Goal: Transaction & Acquisition: Purchase product/service

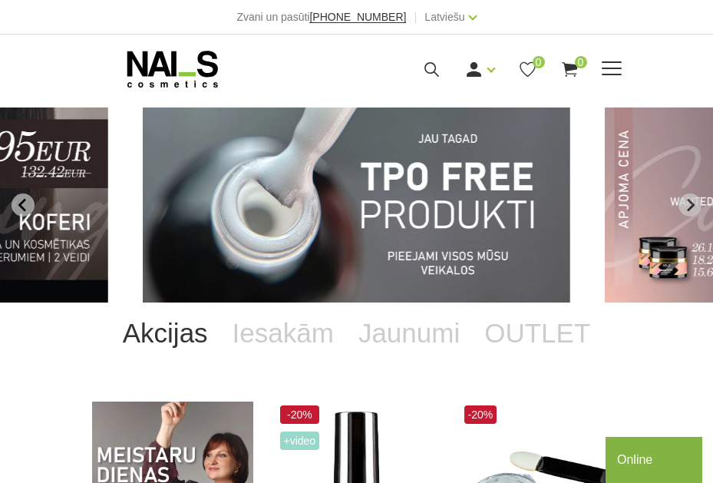
click at [435, 65] on use at bounding box center [432, 69] width 15 height 15
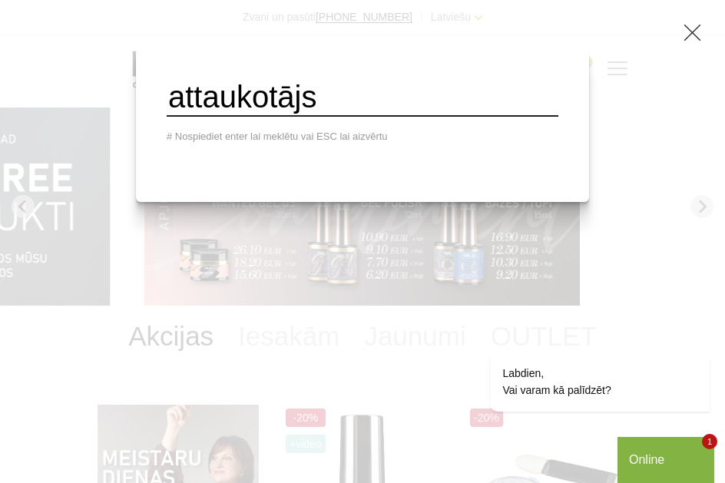
type input "attaukotājs"
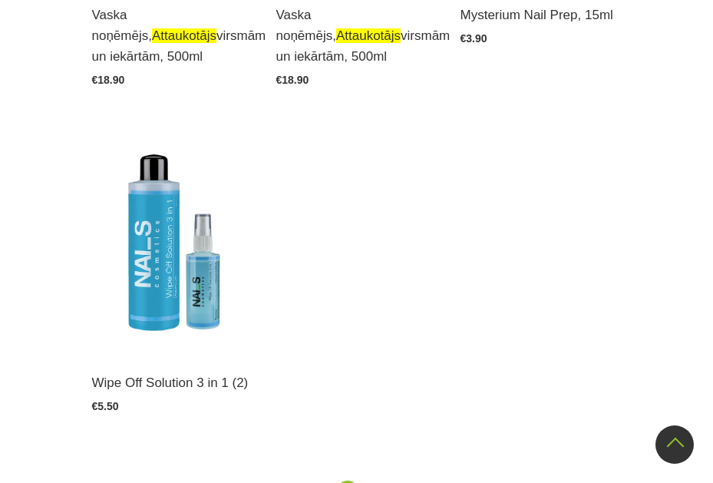
scroll to position [768, 0]
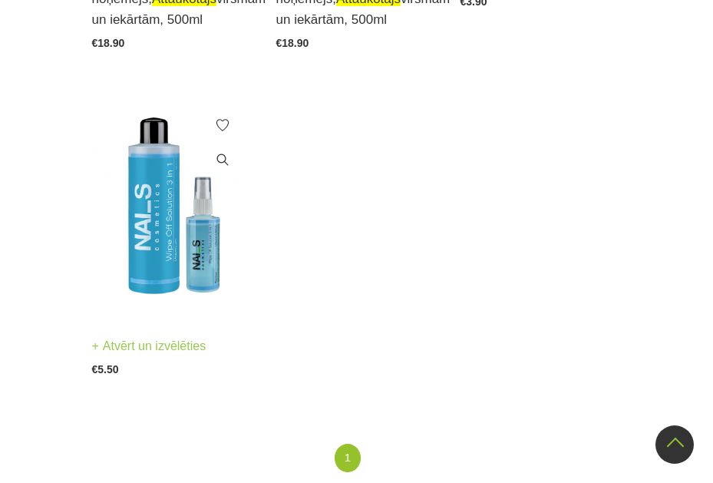
click at [170, 266] on img at bounding box center [172, 205] width 161 height 222
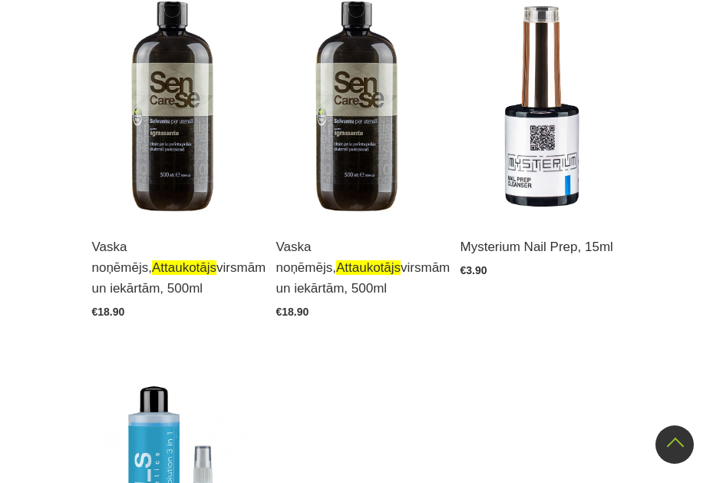
scroll to position [461, 0]
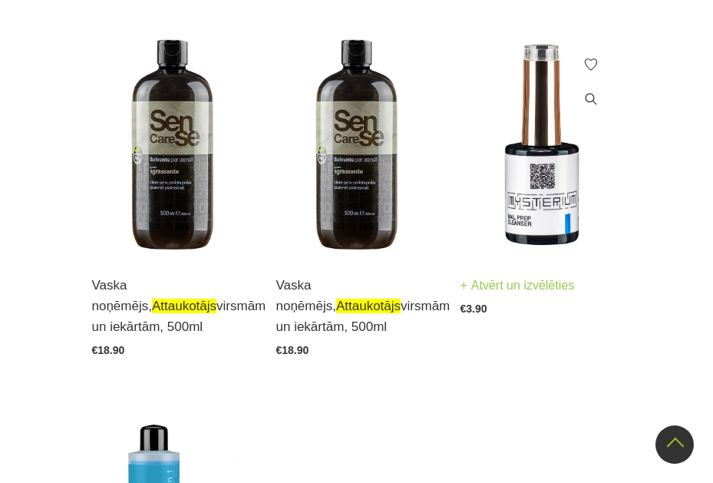
click at [535, 223] on img at bounding box center [541, 145] width 161 height 222
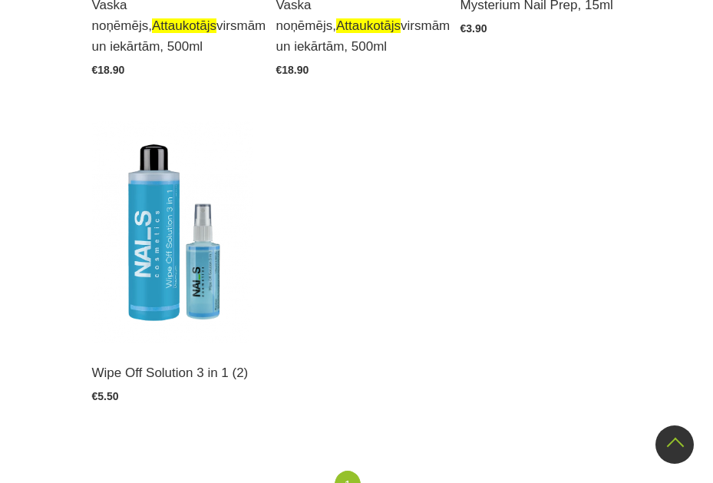
scroll to position [768, 0]
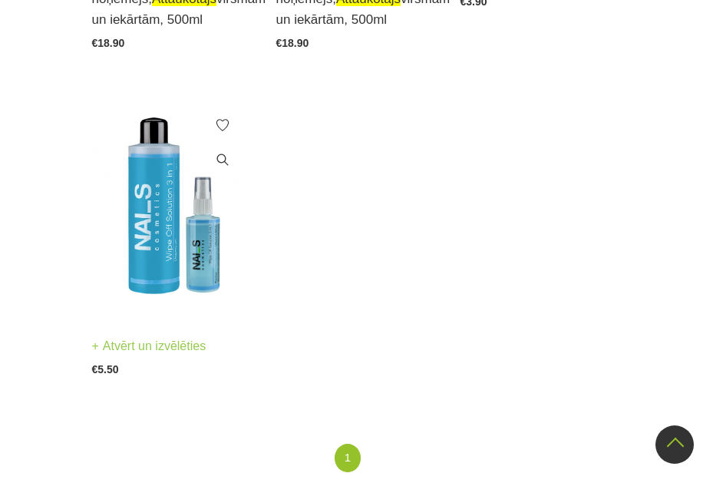
click at [166, 260] on img at bounding box center [172, 205] width 161 height 222
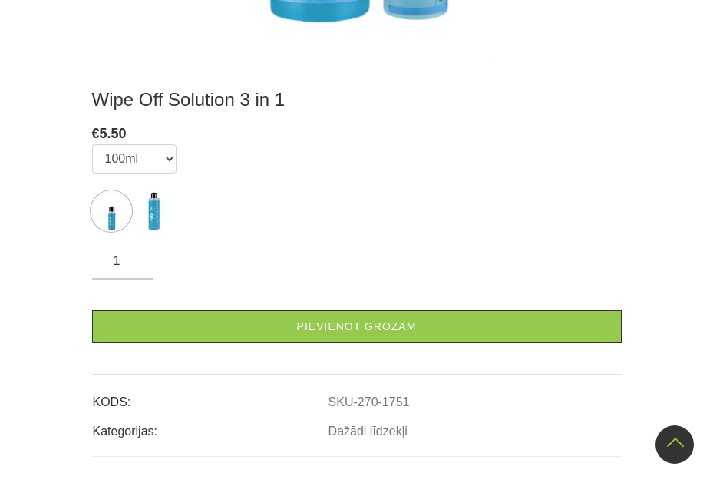
scroll to position [538, 0]
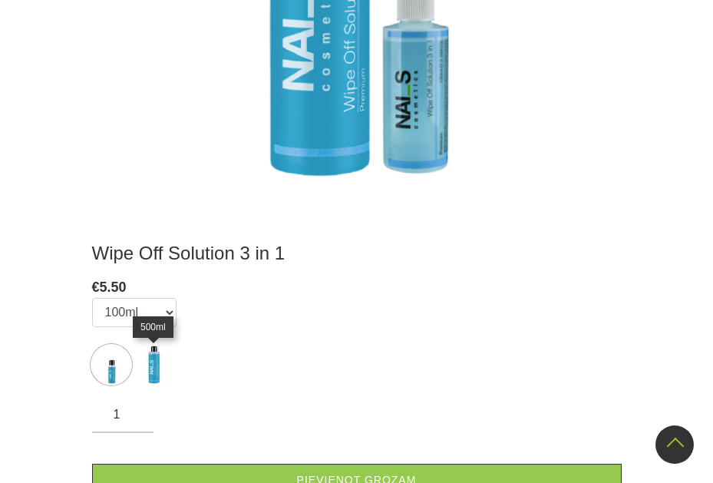
click at [154, 370] on img at bounding box center [153, 365] width 38 height 38
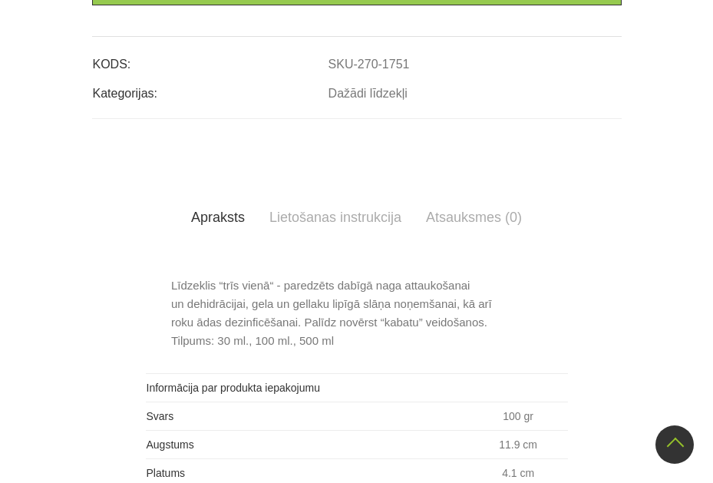
scroll to position [614, 0]
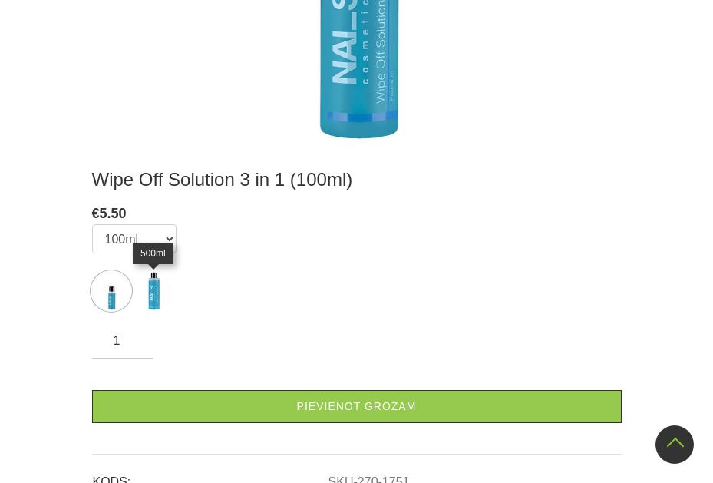
click at [153, 298] on img at bounding box center [153, 291] width 38 height 38
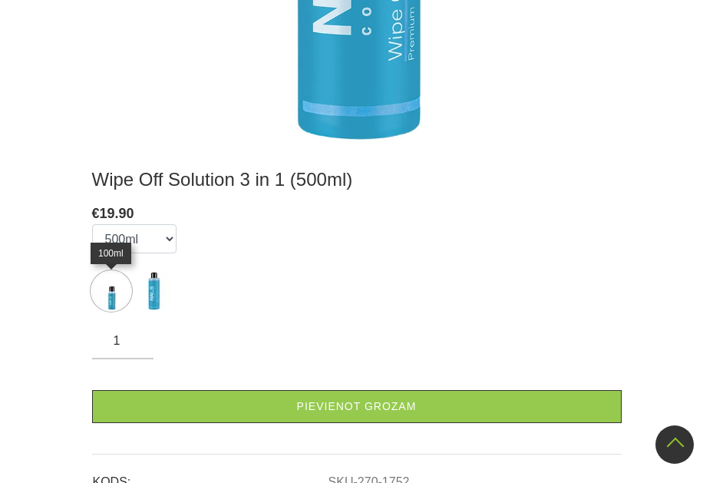
click at [113, 300] on img at bounding box center [111, 291] width 38 height 38
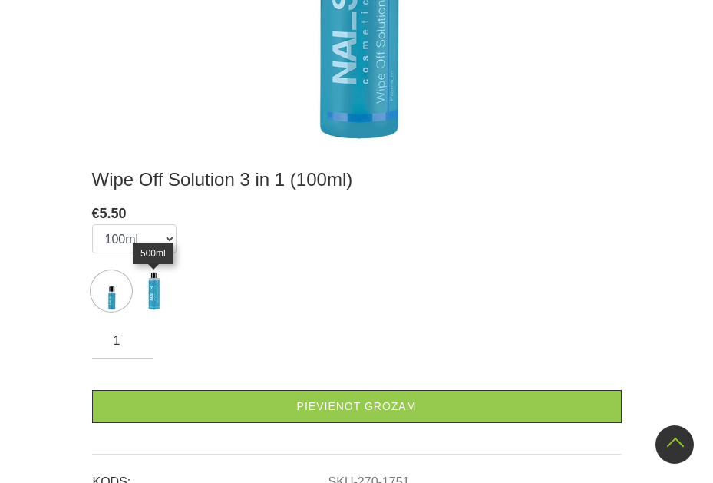
click at [154, 295] on img at bounding box center [153, 291] width 38 height 38
select select "1752"
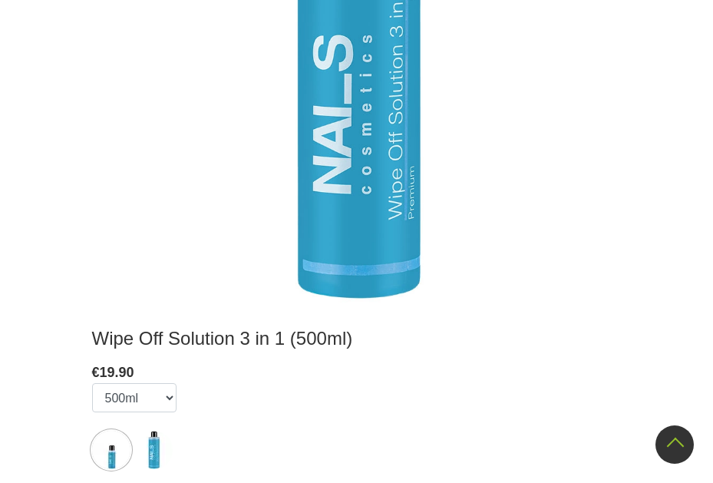
scroll to position [384, 0]
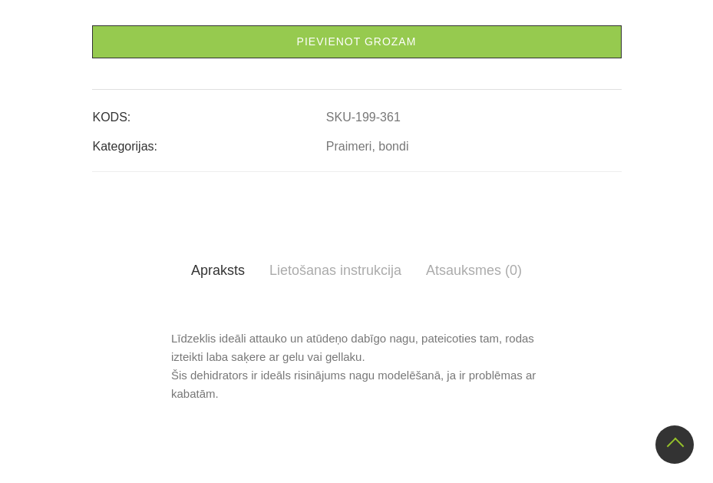
scroll to position [922, 0]
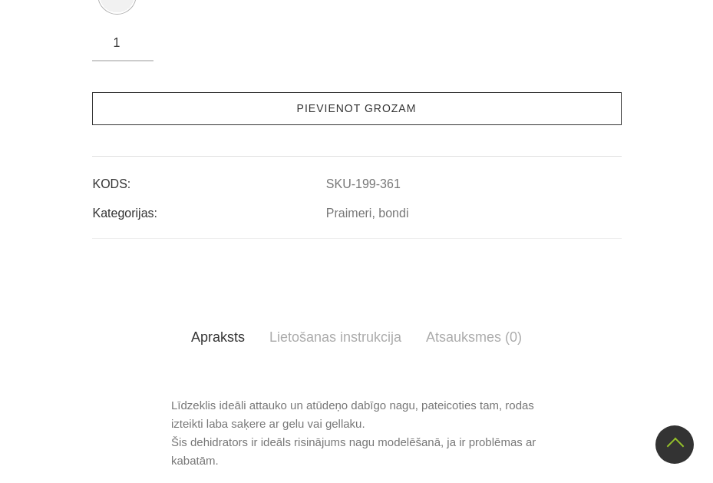
click at [412, 106] on link "Pievienot grozam" at bounding box center [357, 108] width 530 height 33
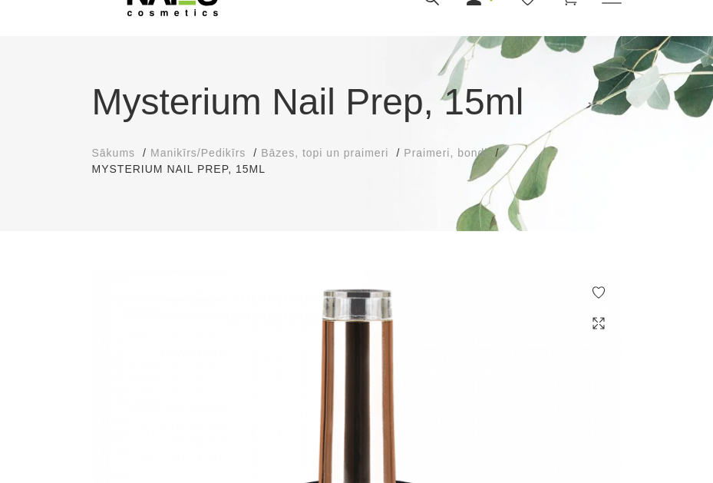
scroll to position [0, 0]
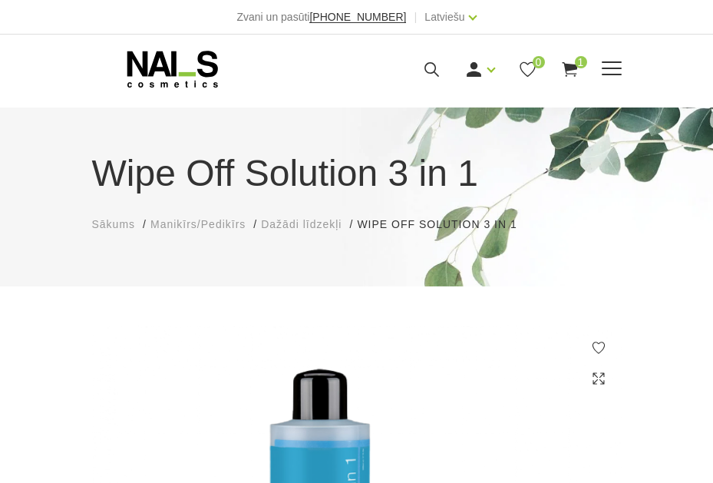
click at [433, 66] on icon at bounding box center [431, 69] width 19 height 19
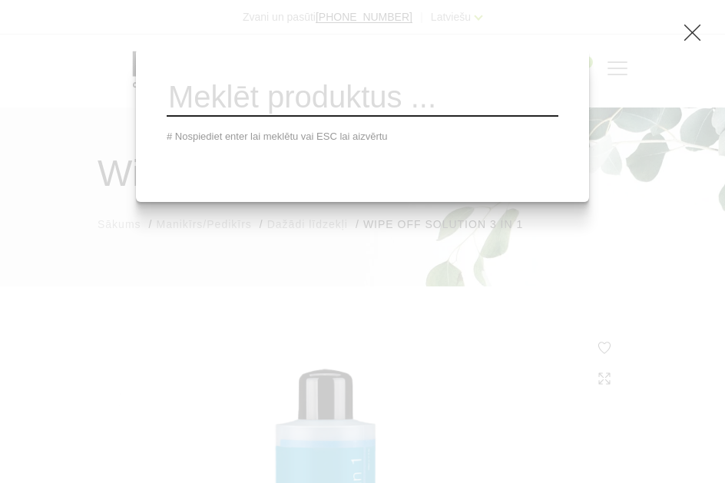
click at [365, 107] on input "search" at bounding box center [363, 98] width 392 height 38
type input "praimeris"
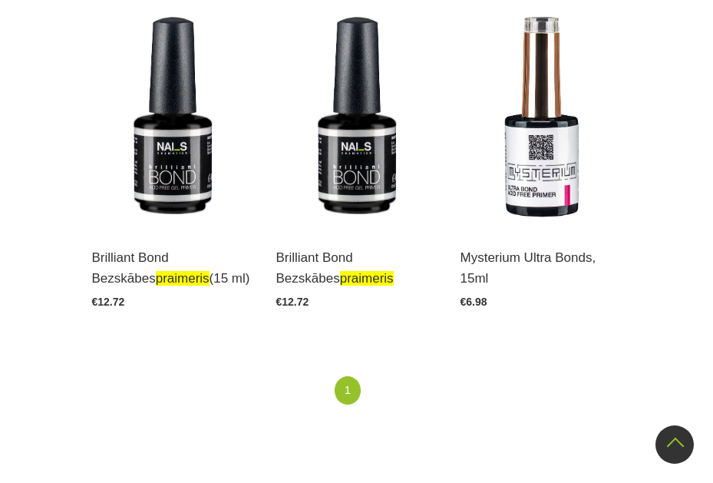
scroll to position [461, 0]
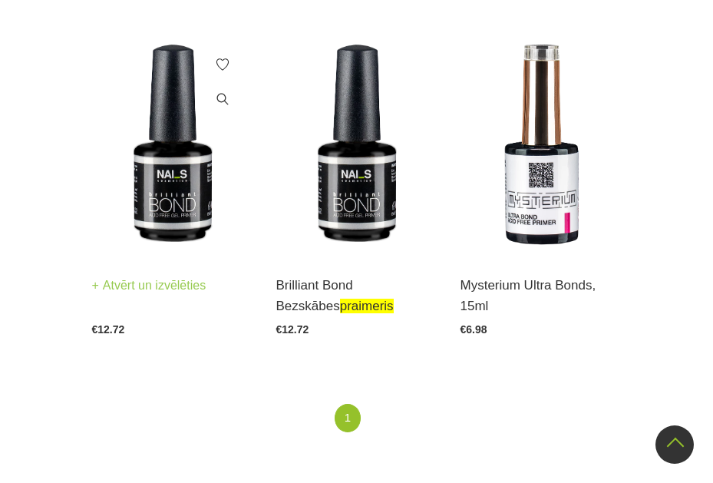
click at [174, 204] on img at bounding box center [172, 145] width 161 height 222
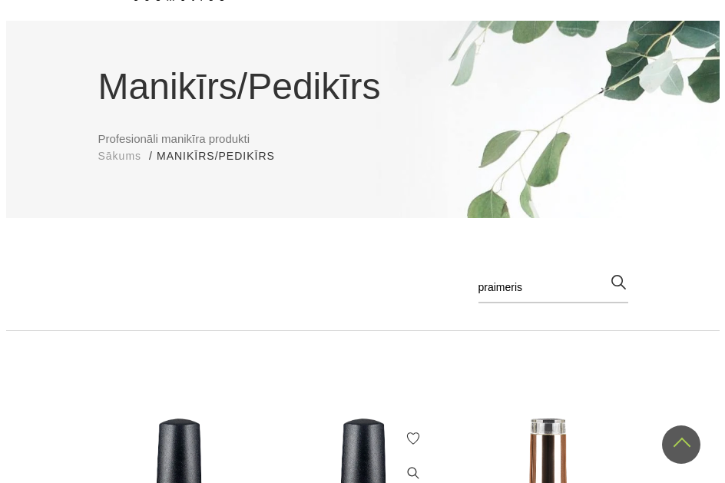
scroll to position [0, 0]
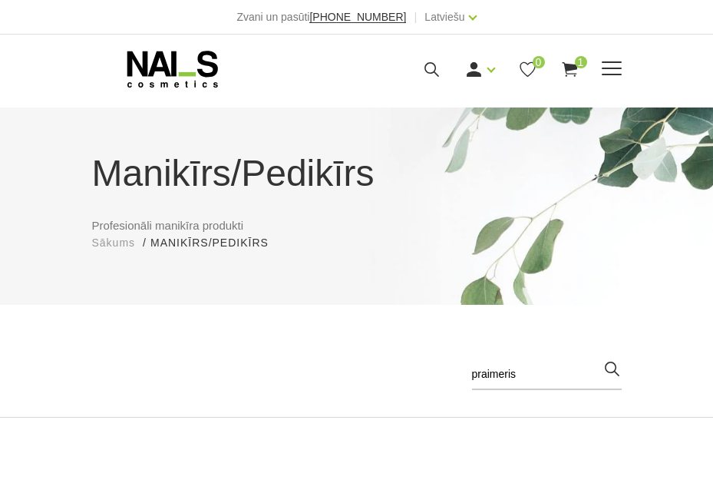
click at [425, 71] on icon at bounding box center [431, 69] width 19 height 19
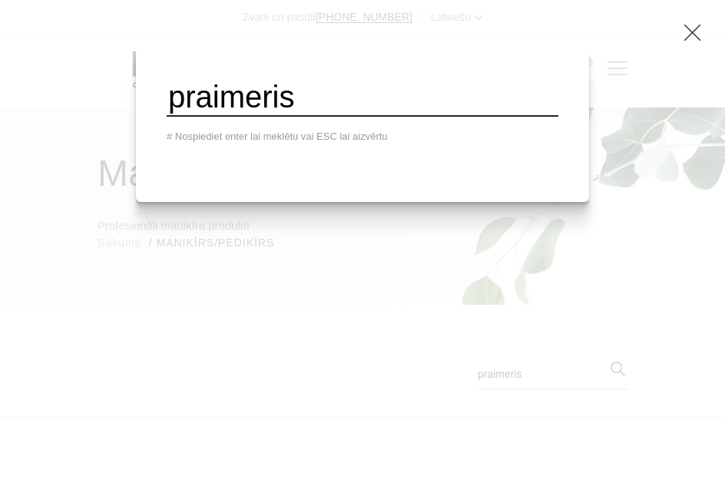
drag, startPoint x: 415, startPoint y: 103, endPoint x: 168, endPoint y: 106, distance: 247.3
click at [170, 106] on div "praimeris # Nospiediet enter lai meklētu vai ESC lai aizvērtu" at bounding box center [362, 125] width 453 height 154
type input "bāze"
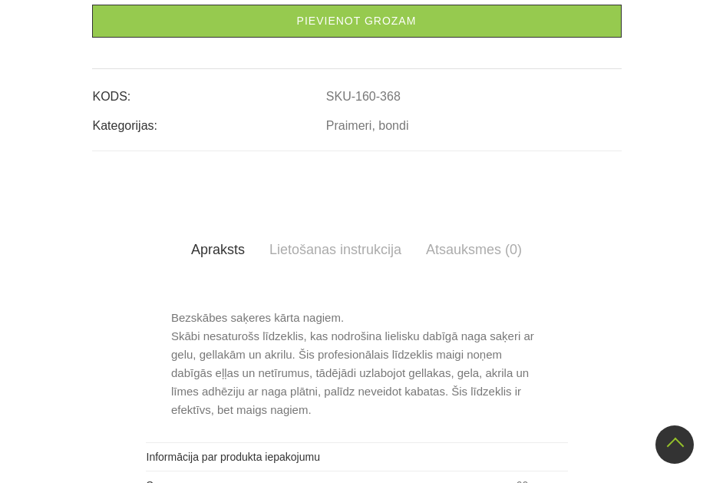
scroll to position [1075, 0]
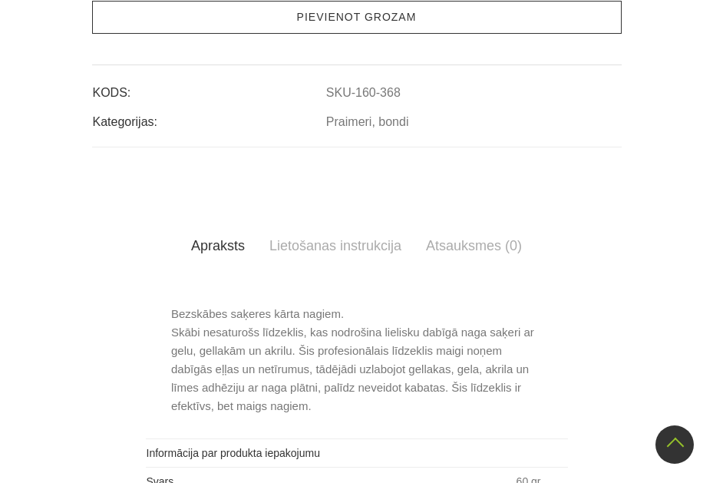
click at [388, 16] on link "Pievienot grozam" at bounding box center [357, 17] width 530 height 33
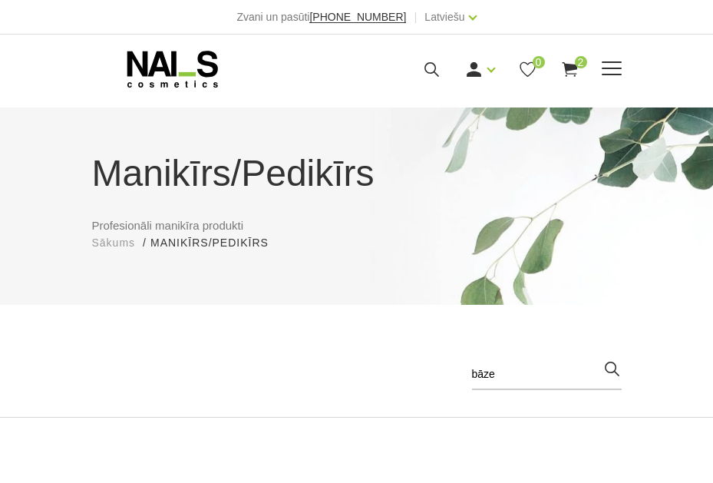
click at [575, 70] on icon at bounding box center [570, 69] width 19 height 19
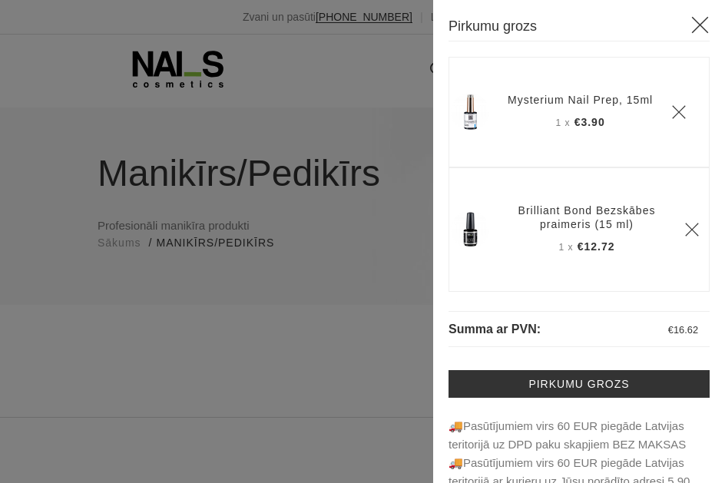
click at [553, 101] on link "Mysterium Nail Prep, 15ml" at bounding box center [580, 100] width 145 height 14
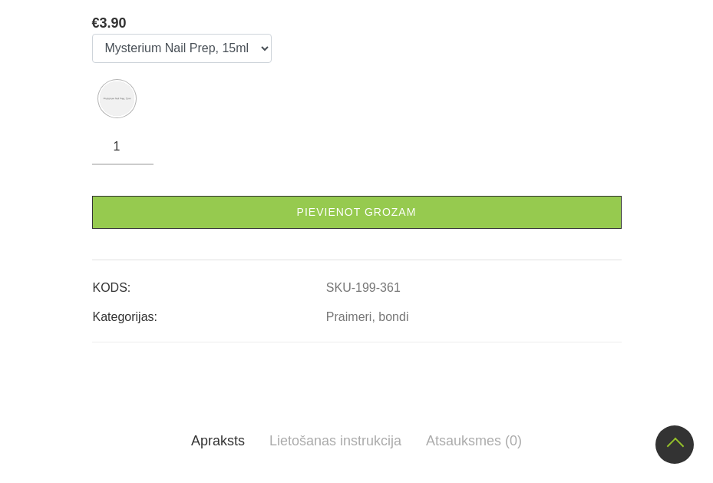
scroll to position [998, 0]
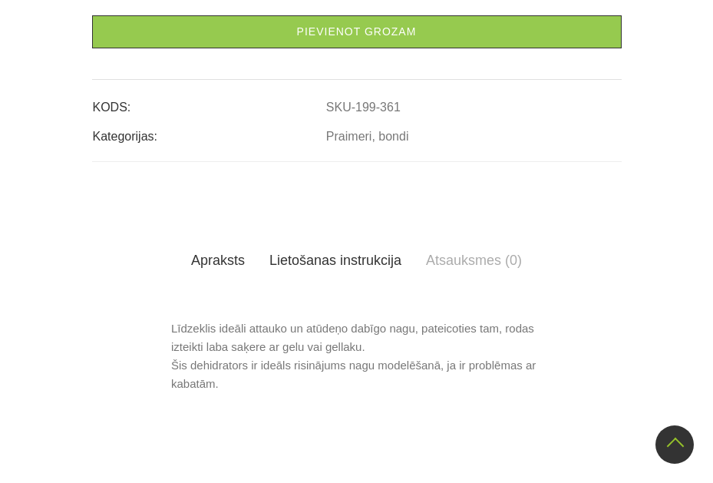
click at [391, 260] on link "Lietošanas instrukcija" at bounding box center [335, 260] width 157 height 43
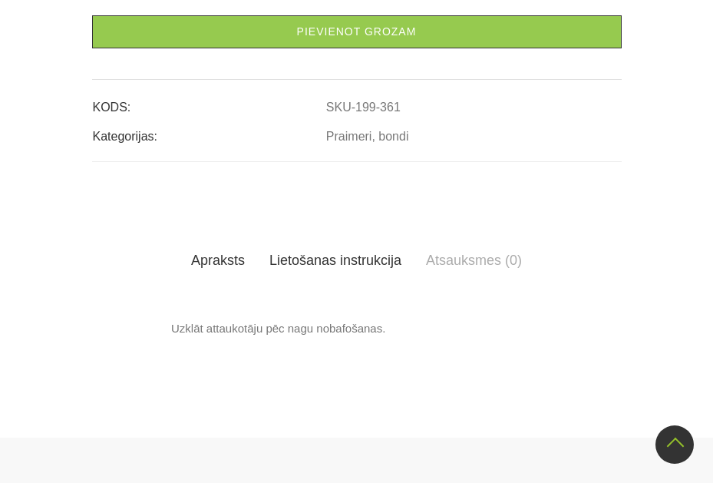
click at [218, 263] on link "Apraksts" at bounding box center [218, 260] width 78 height 43
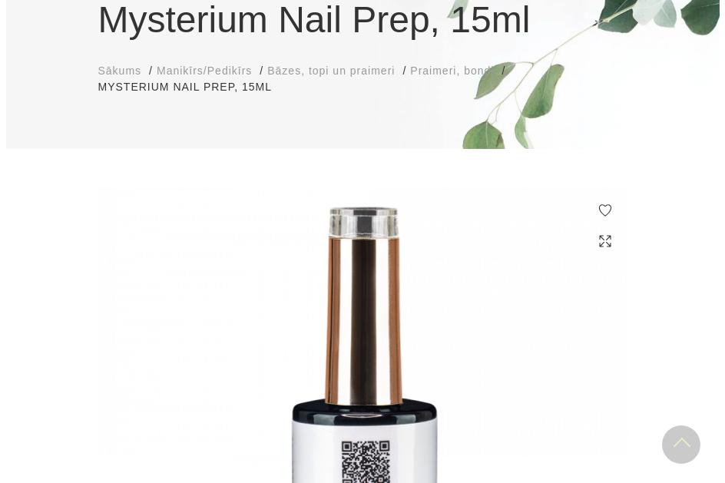
scroll to position [0, 0]
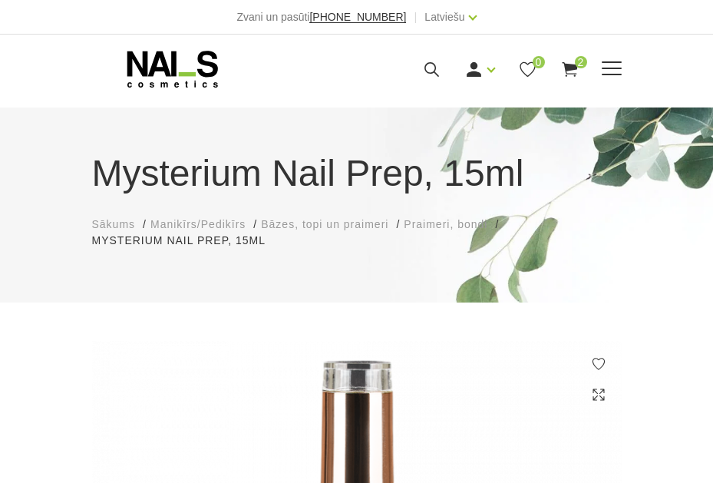
click at [574, 77] on icon at bounding box center [570, 69] width 19 height 19
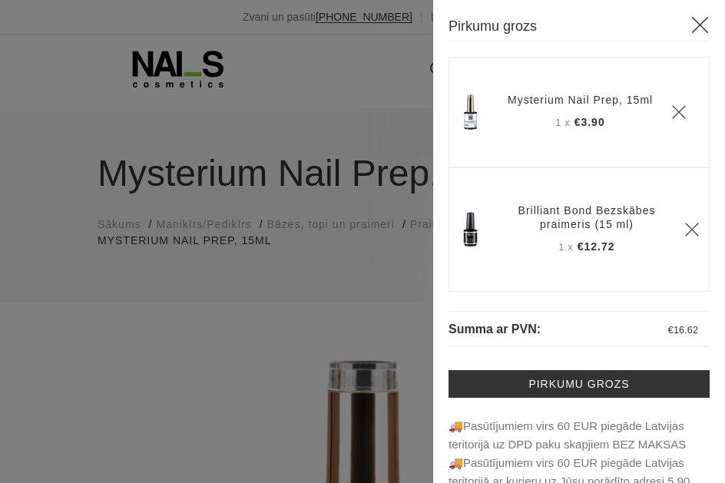
click at [524, 217] on link "Brilliant Bond Bezskābes praimeris (15 ml)" at bounding box center [587, 218] width 158 height 28
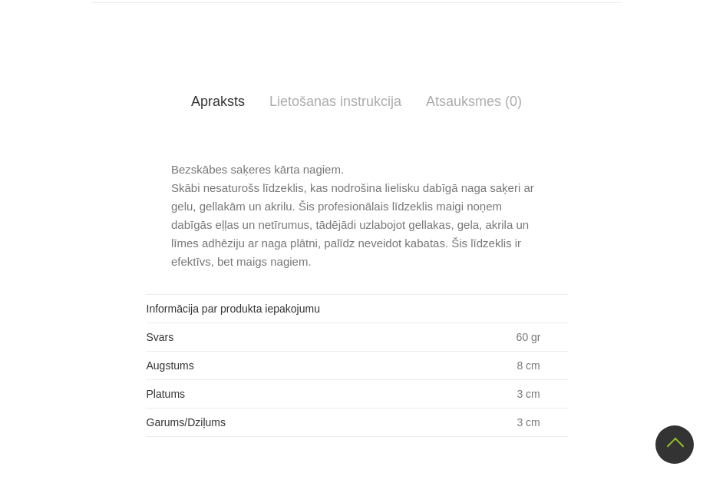
scroll to position [1229, 0]
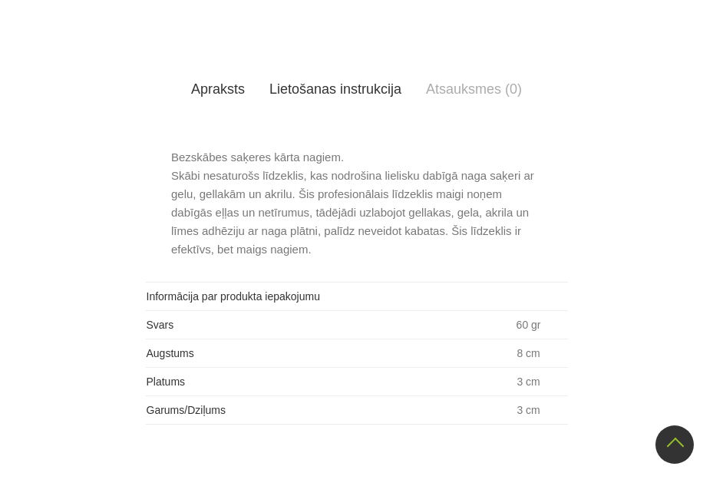
click at [347, 92] on link "Lietošanas instrukcija" at bounding box center [335, 89] width 157 height 43
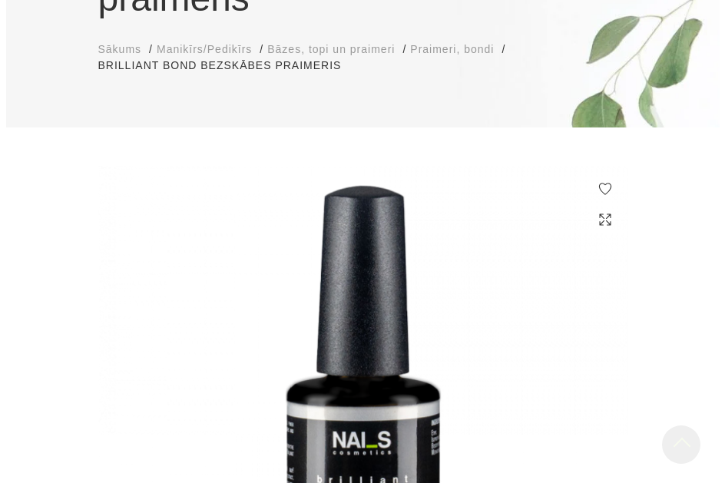
scroll to position [0, 0]
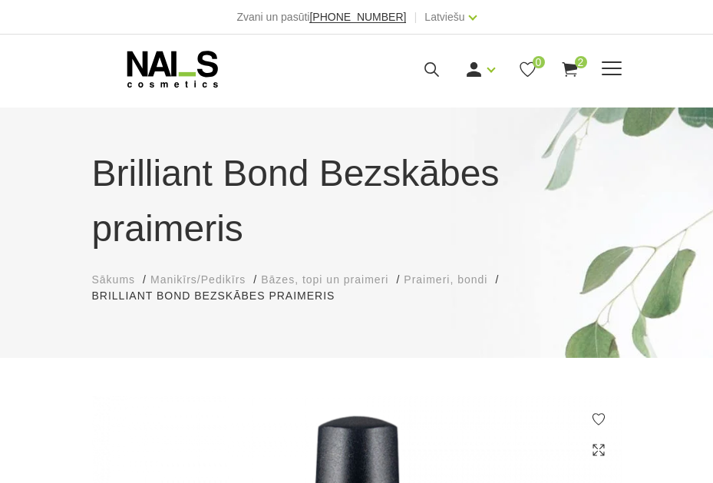
click at [434, 62] on icon at bounding box center [431, 69] width 19 height 19
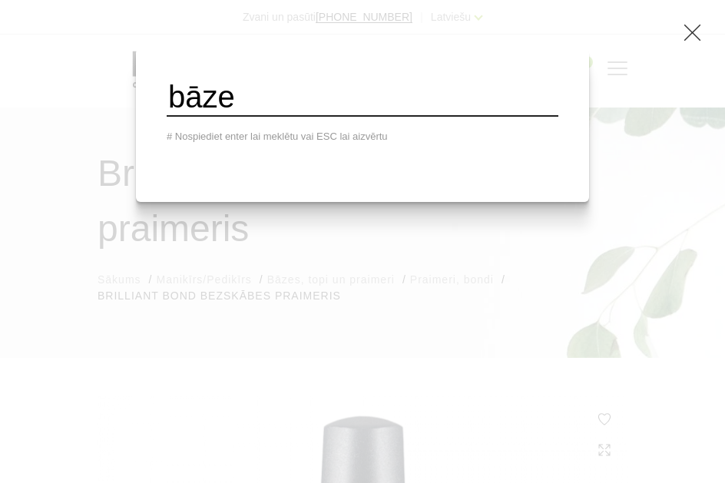
type input "bāze"
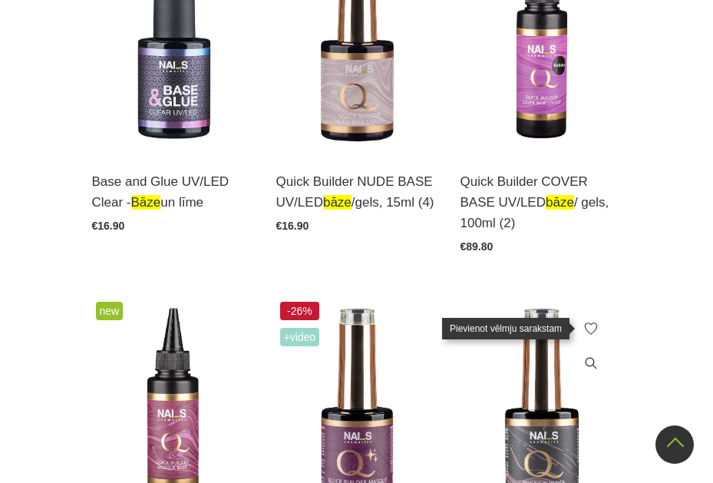
scroll to position [538, 0]
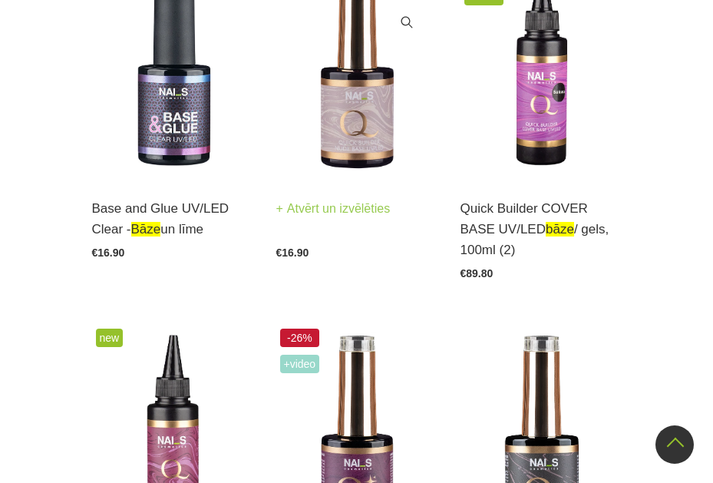
click at [335, 114] on img at bounding box center [356, 68] width 161 height 222
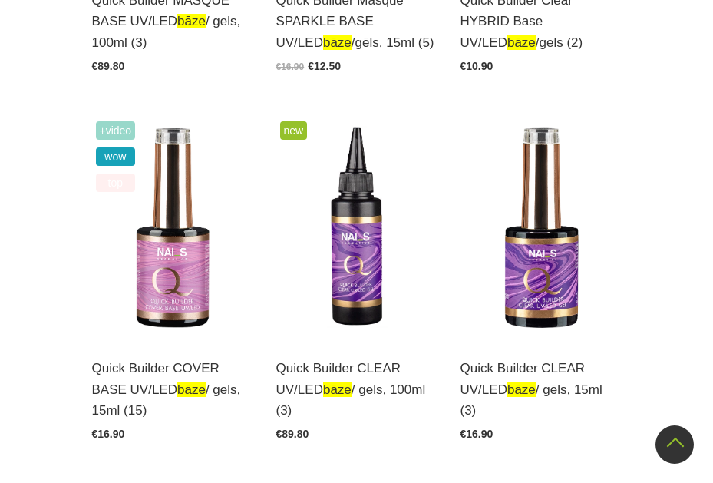
scroll to position [1152, 0]
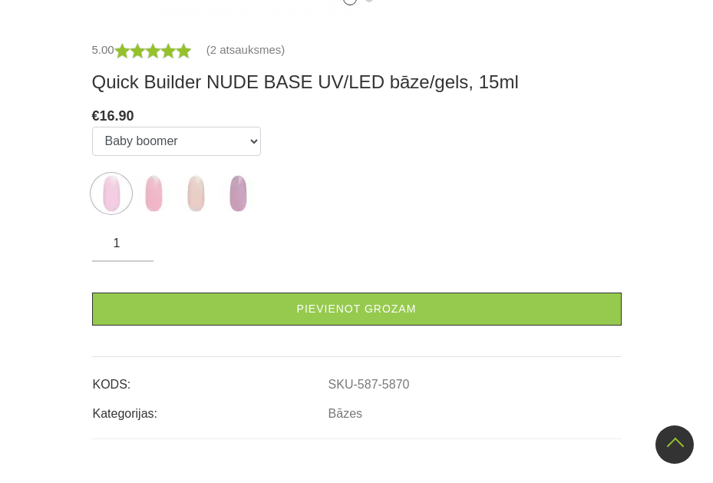
scroll to position [797, 0]
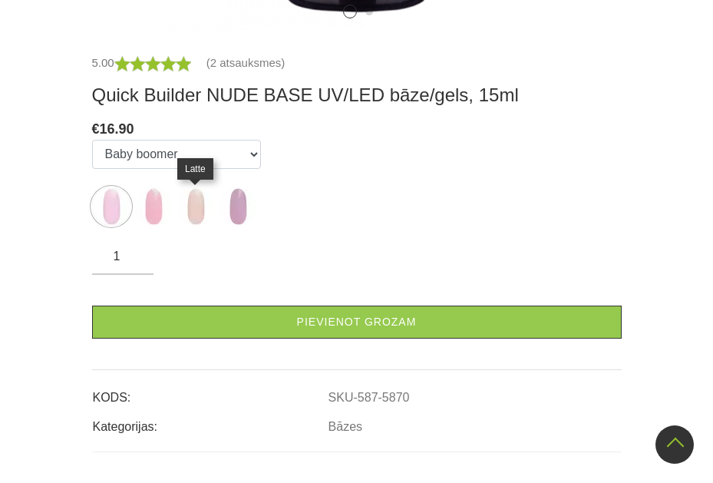
click at [195, 215] on img at bounding box center [196, 206] width 38 height 38
select select "5872"
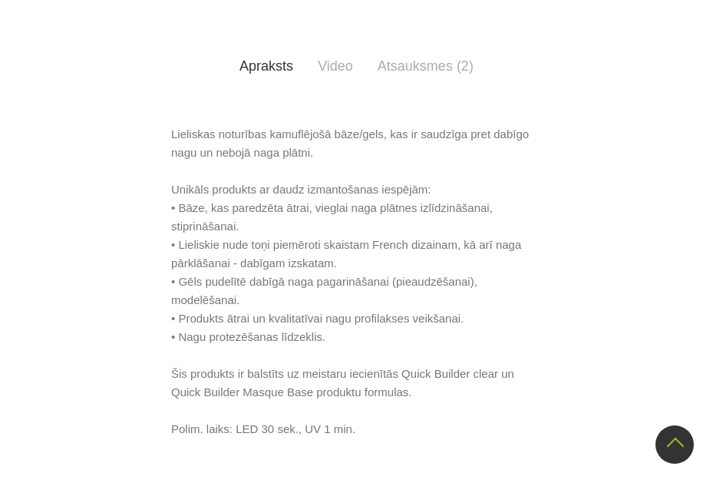
scroll to position [874, 0]
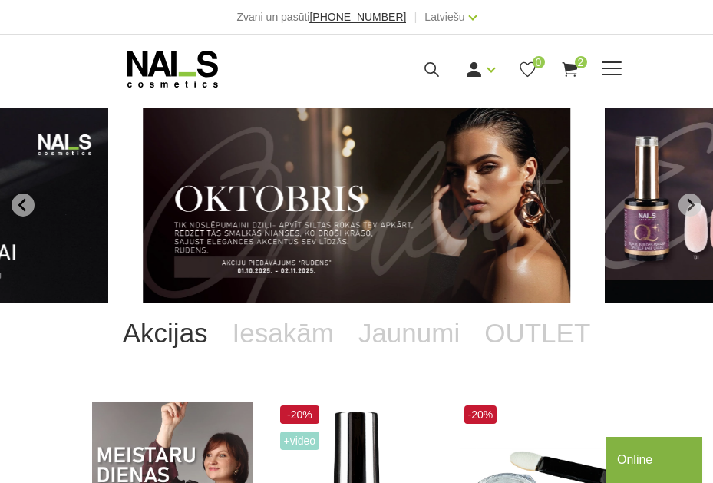
click at [429, 68] on icon at bounding box center [431, 69] width 19 height 19
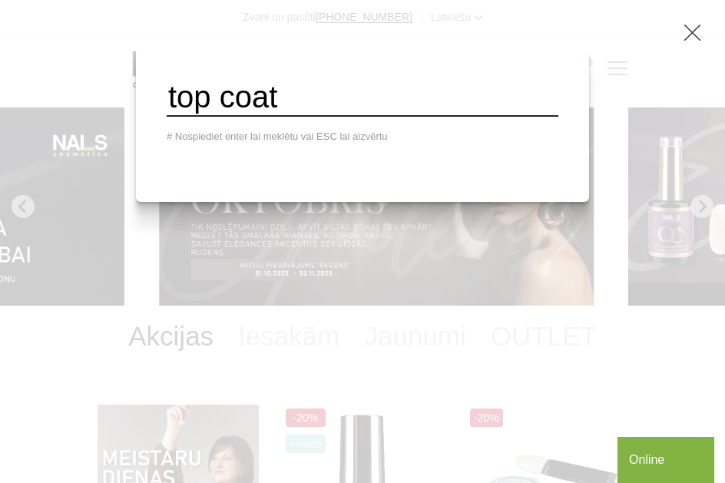
type input "top coat"
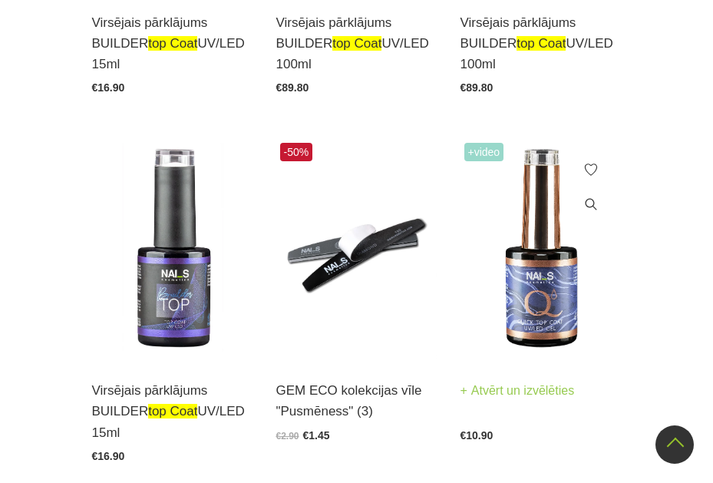
scroll to position [768, 0]
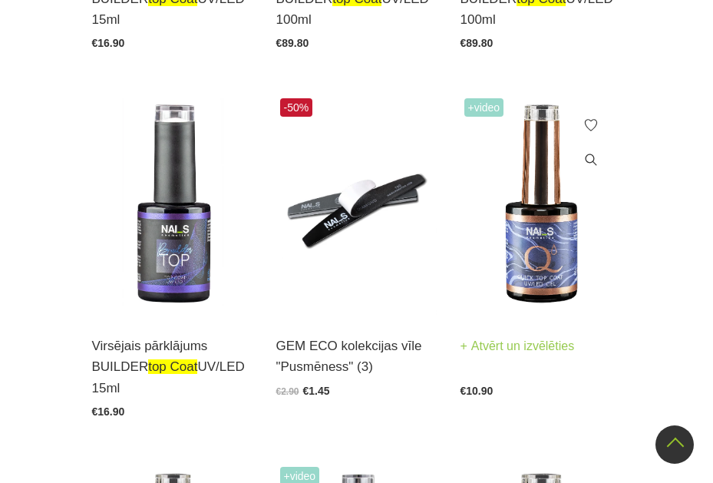
click at [548, 248] on img at bounding box center [541, 205] width 161 height 222
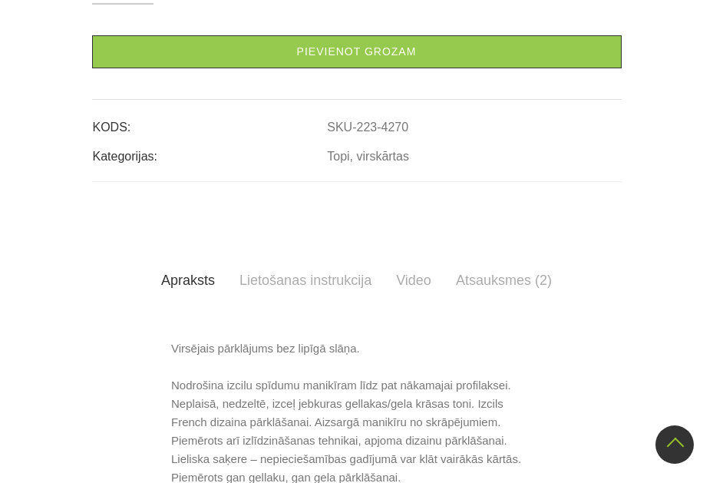
scroll to position [1075, 0]
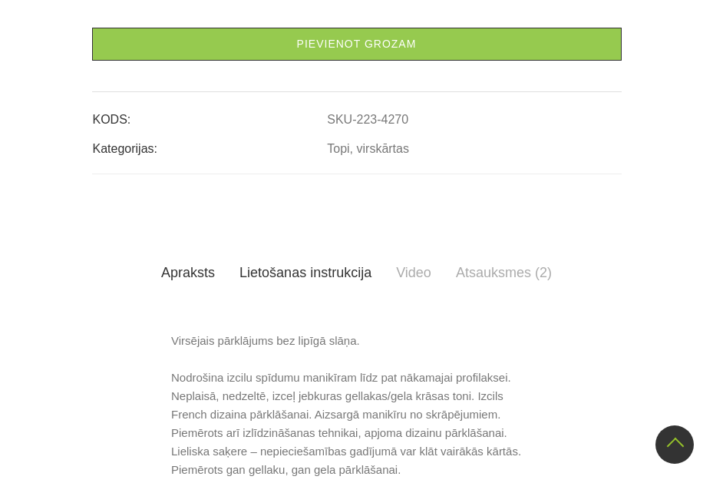
click at [300, 275] on link "Lietošanas instrukcija" at bounding box center [305, 272] width 157 height 43
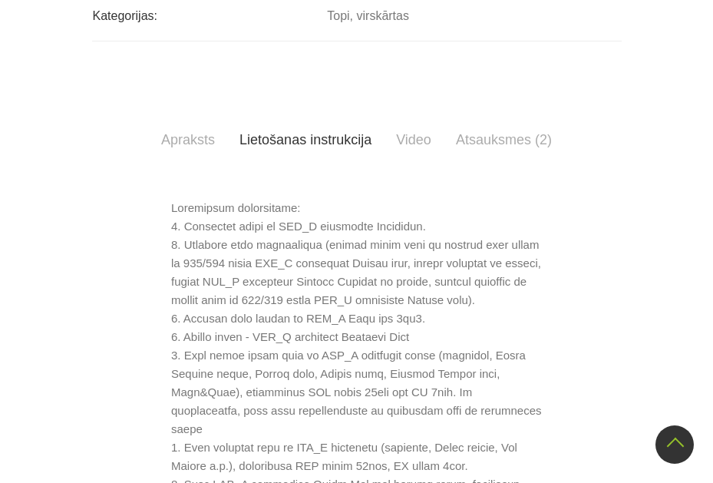
scroll to position [1229, 0]
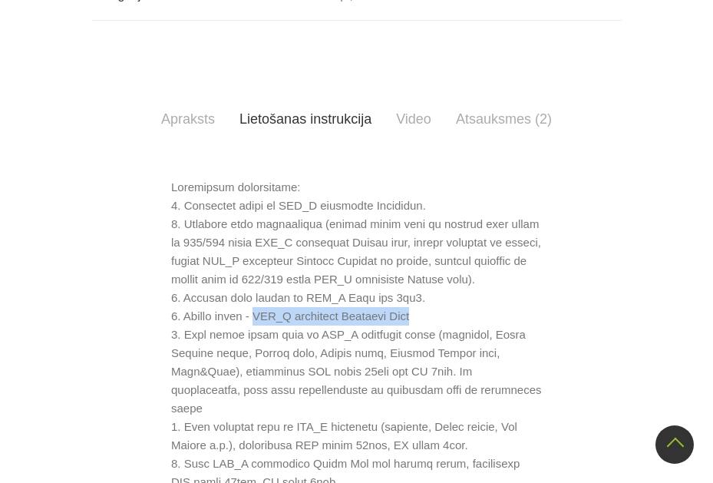
drag, startPoint x: 411, startPoint y: 318, endPoint x: 260, endPoint y: 323, distance: 151.4
click at [260, 323] on p at bounding box center [356, 353] width 371 height 350
copy p "NAI_S cosmetics Briliant Bond"
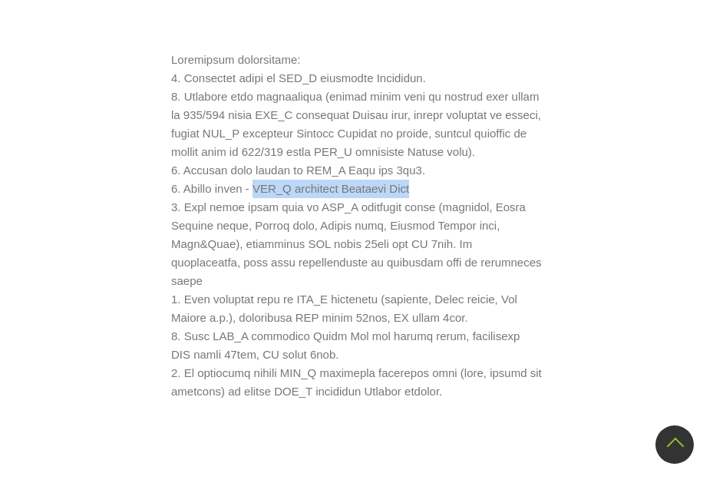
scroll to position [1382, 0]
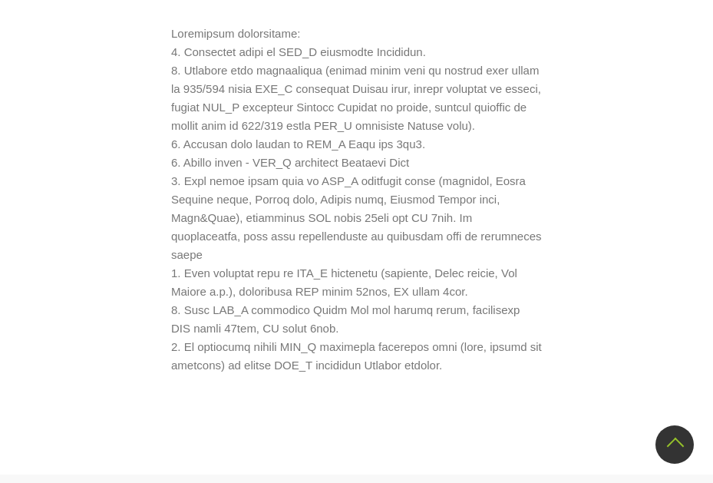
click at [589, 237] on div at bounding box center [357, 200] width 530 height 350
click at [359, 164] on p at bounding box center [356, 200] width 371 height 350
click at [321, 101] on p at bounding box center [356, 200] width 371 height 350
drag, startPoint x: 281, startPoint y: 161, endPoint x: 306, endPoint y: 161, distance: 24.6
click at [306, 161] on p at bounding box center [356, 200] width 371 height 350
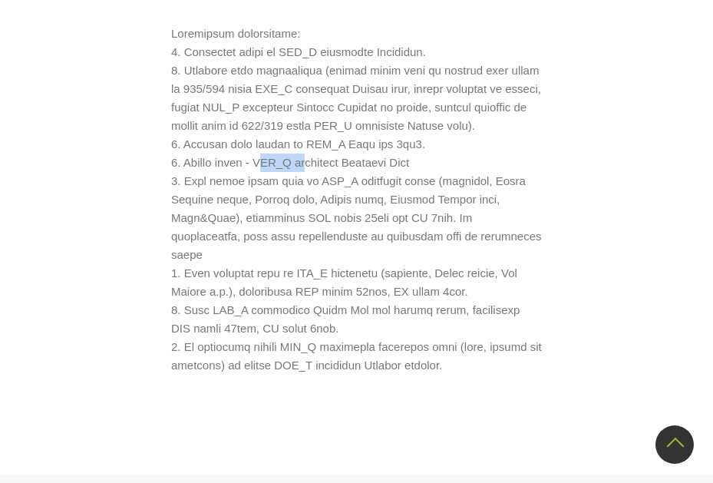
drag, startPoint x: 306, startPoint y: 161, endPoint x: 274, endPoint y: 160, distance: 31.5
click at [272, 160] on p at bounding box center [356, 200] width 371 height 350
drag, startPoint x: 263, startPoint y: 161, endPoint x: 411, endPoint y: 161, distance: 148.2
click at [411, 161] on p at bounding box center [356, 200] width 371 height 350
copy p "NAI_S cosmetics Briliant Bond"
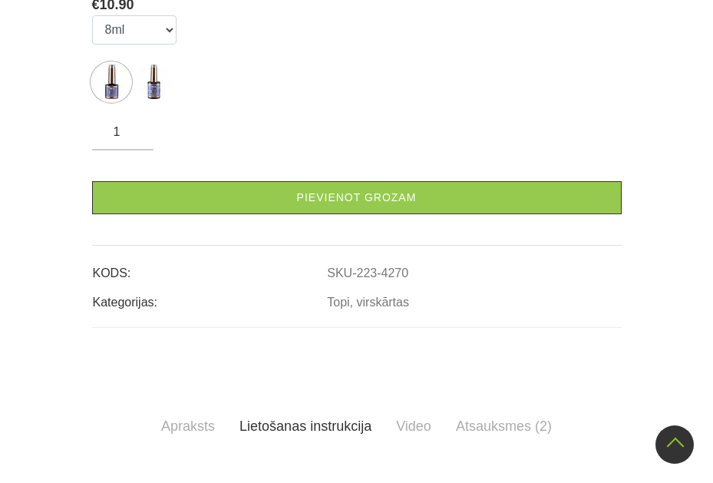
scroll to position [768, 0]
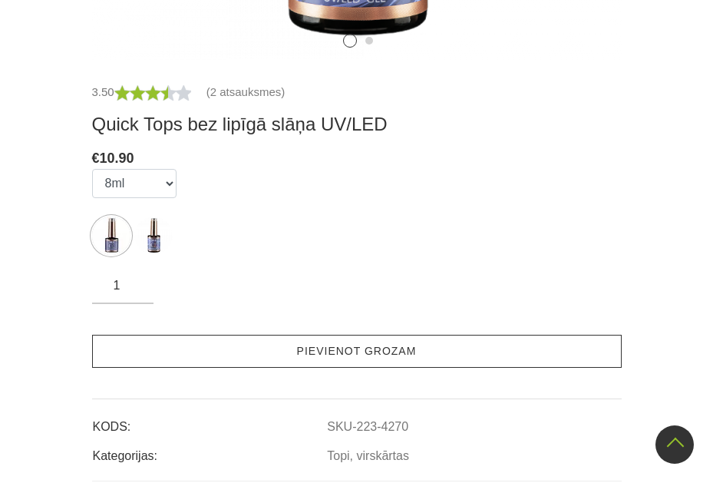
click at [372, 346] on link "Pievienot grozam" at bounding box center [357, 351] width 530 height 33
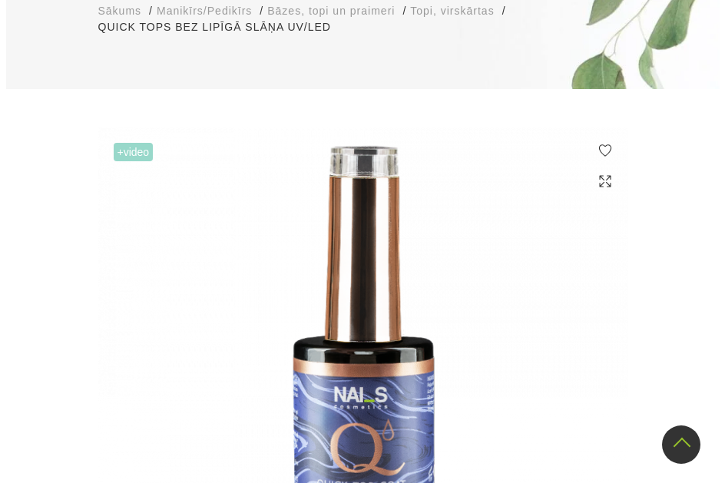
scroll to position [0, 0]
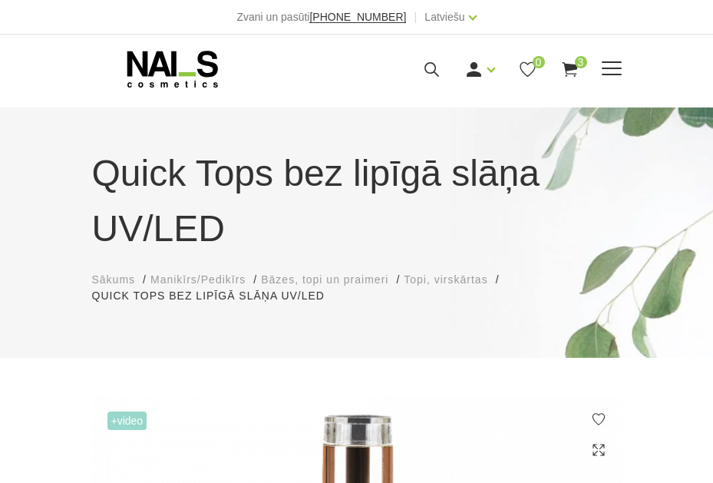
drag, startPoint x: 433, startPoint y: 66, endPoint x: 411, endPoint y: 97, distance: 37.9
click at [433, 66] on icon at bounding box center [431, 69] width 19 height 19
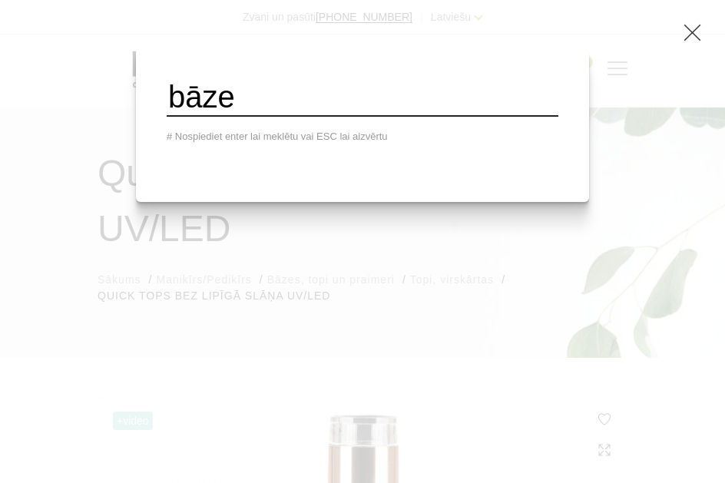
type input "bāze"
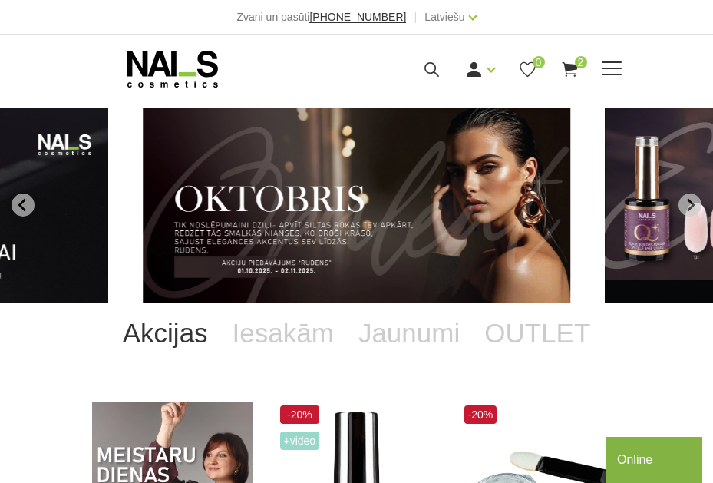
click at [435, 66] on use at bounding box center [432, 69] width 15 height 15
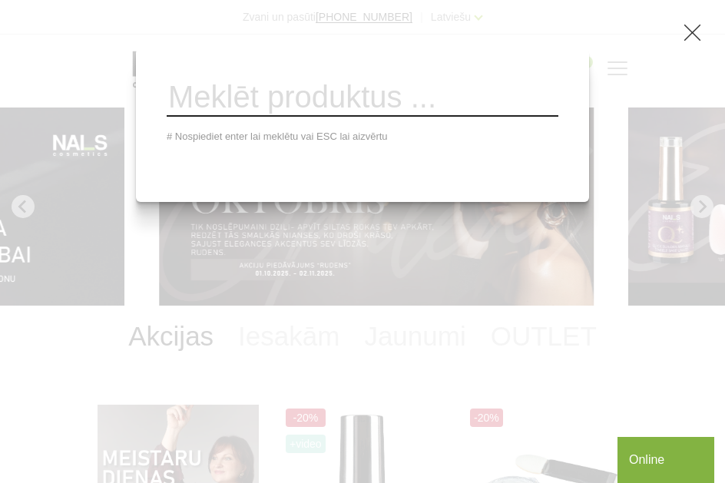
click at [368, 107] on input "search" at bounding box center [363, 98] width 392 height 38
paste input "NAI_S cosmetics Briliant Bond"
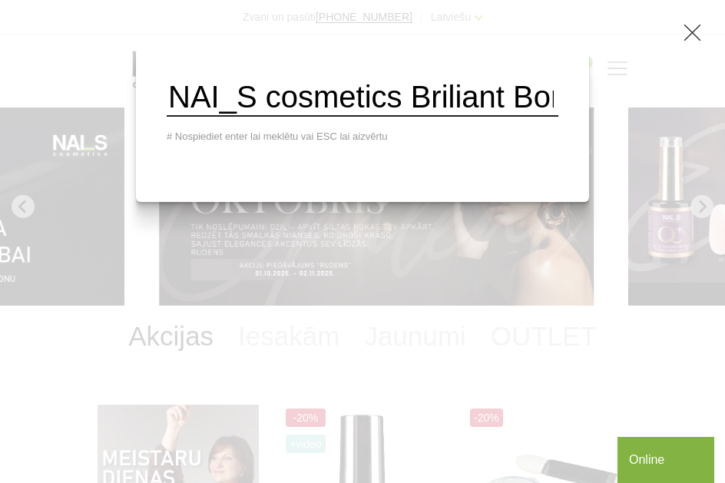
scroll to position [0, 59]
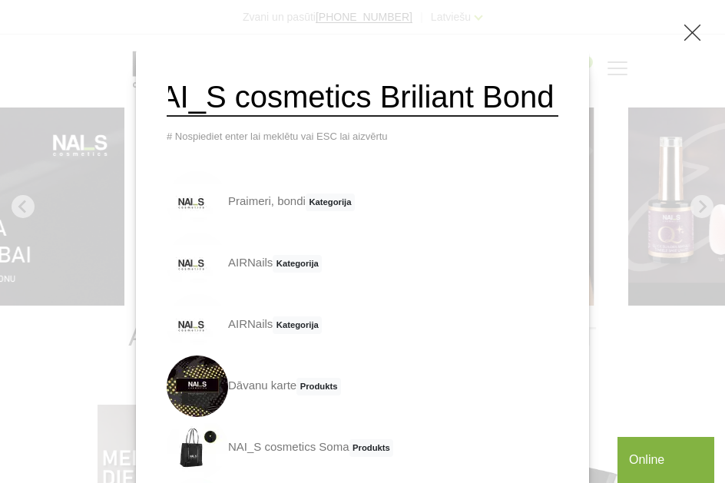
type input "NAI_S cosmetics Briliant Bond"
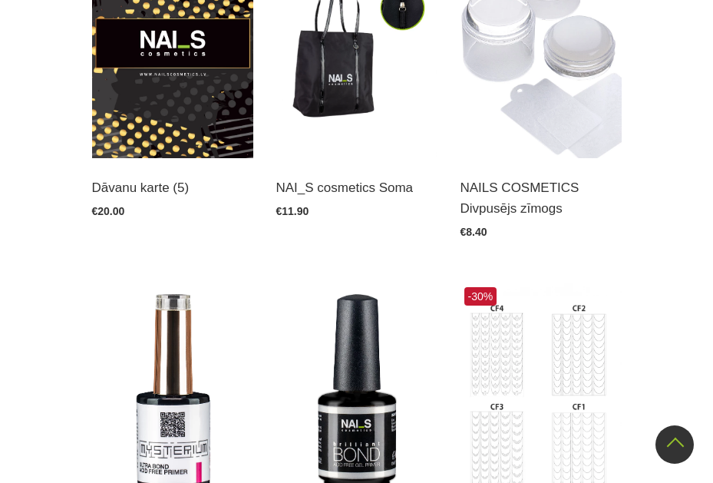
scroll to position [768, 0]
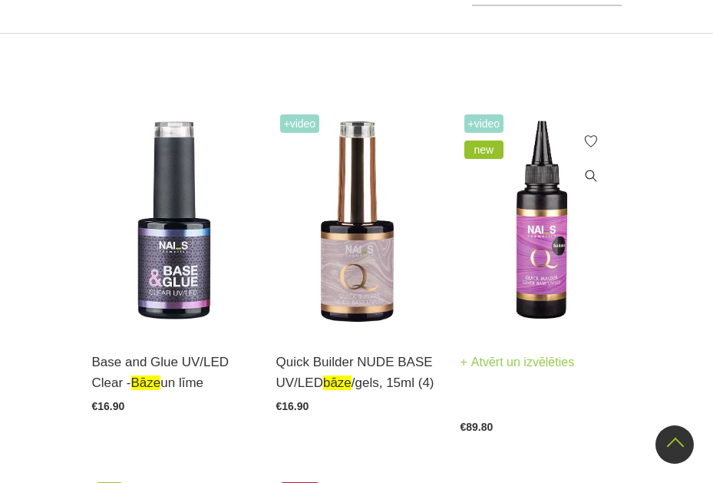
scroll to position [461, 0]
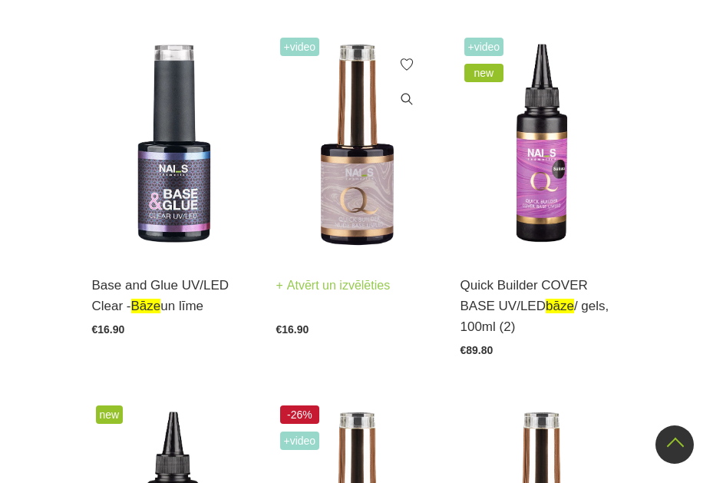
click at [375, 194] on img at bounding box center [356, 145] width 161 height 222
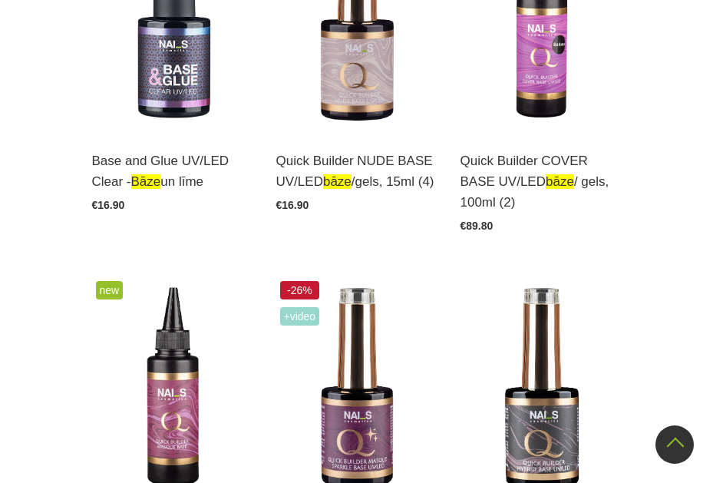
scroll to position [768, 0]
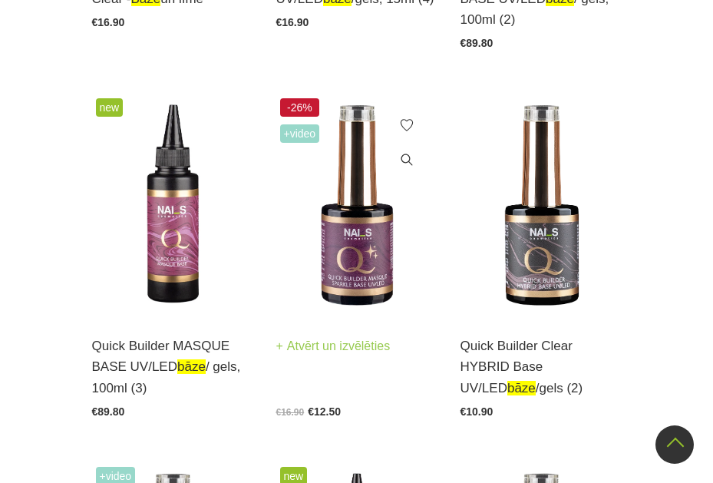
click at [366, 260] on img at bounding box center [356, 205] width 161 height 222
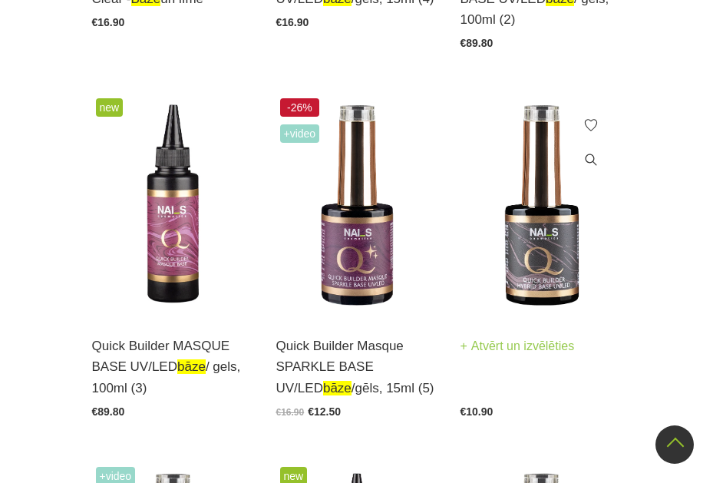
click at [569, 243] on img at bounding box center [541, 205] width 161 height 222
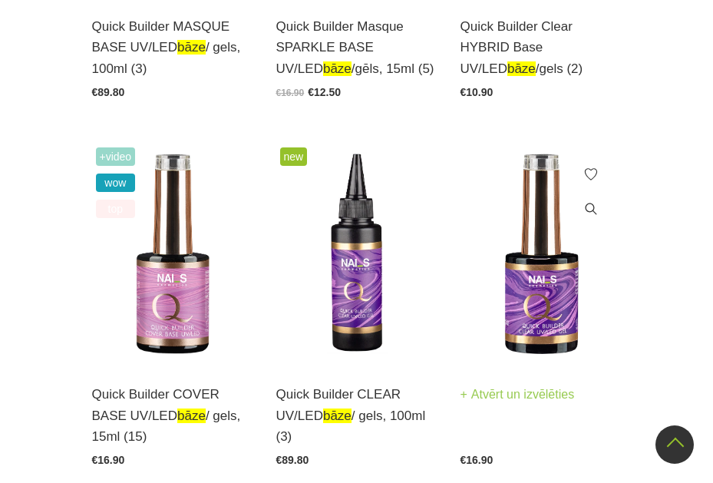
scroll to position [1229, 0]
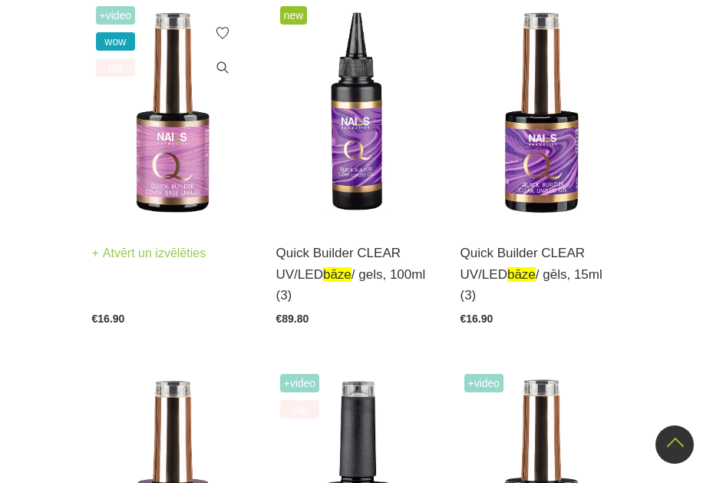
click at [164, 145] on img at bounding box center [172, 113] width 161 height 222
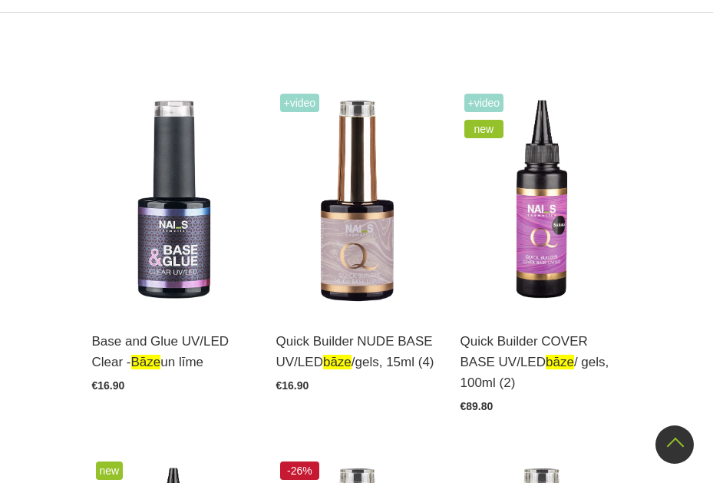
scroll to position [384, 0]
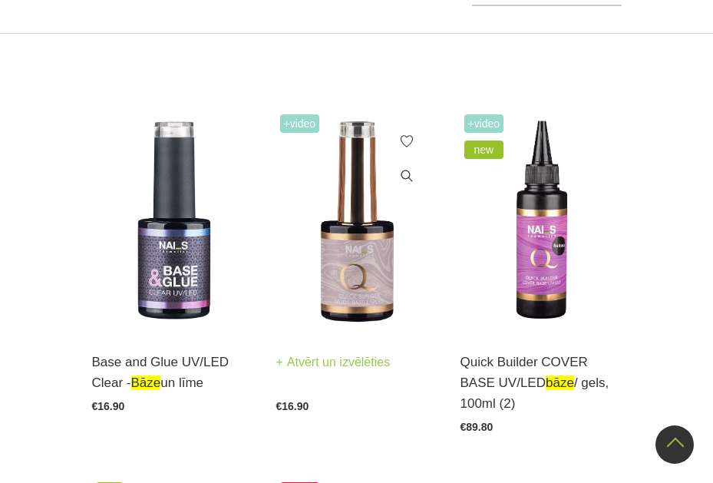
click at [364, 263] on img at bounding box center [356, 222] width 161 height 222
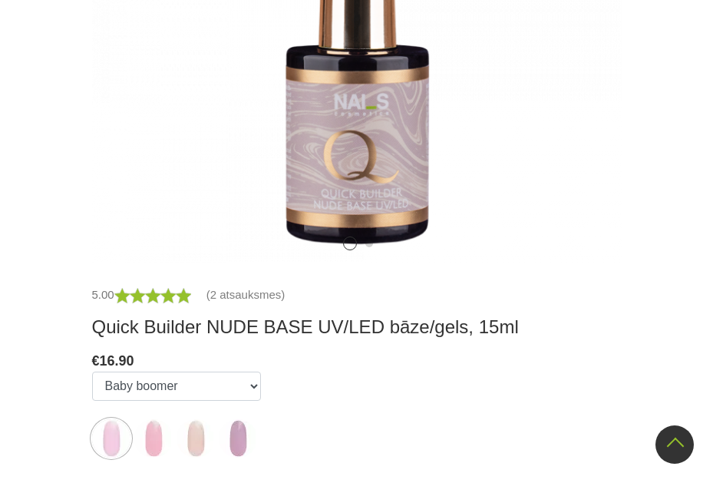
scroll to position [614, 0]
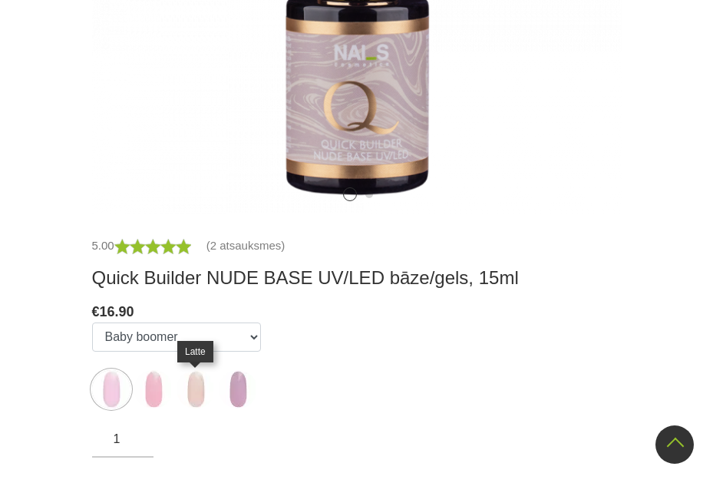
click at [207, 396] on img at bounding box center [196, 389] width 38 height 38
select select "5872"
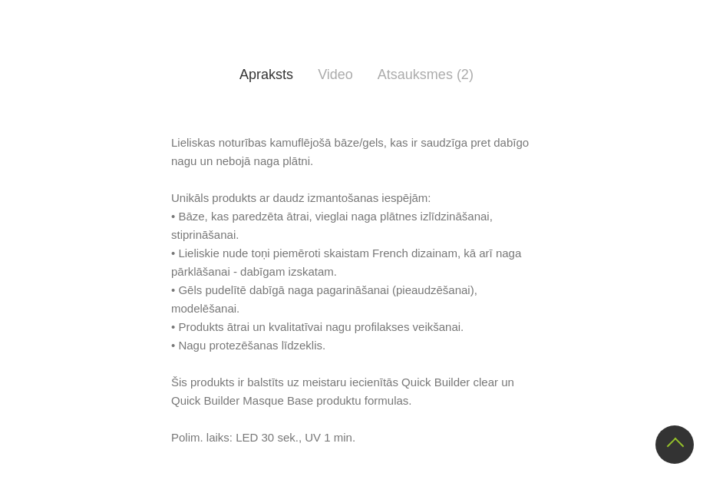
scroll to position [845, 0]
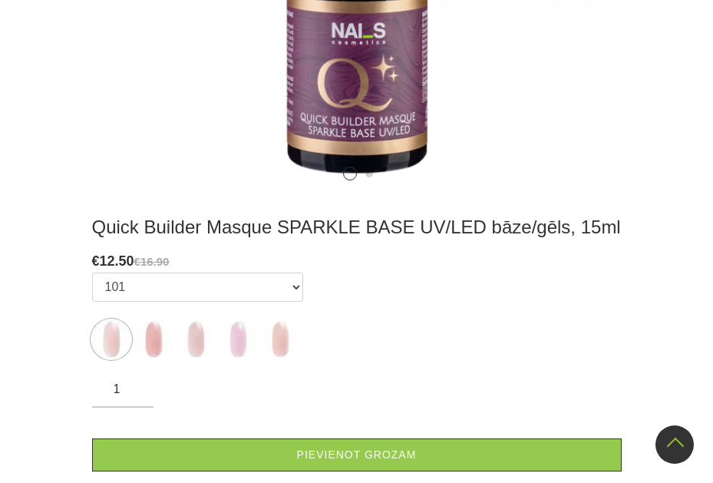
scroll to position [691, 0]
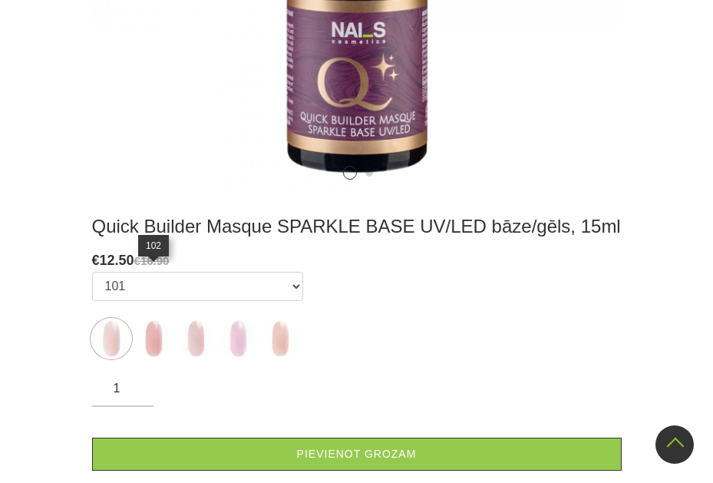
click at [159, 319] on img at bounding box center [153, 338] width 38 height 38
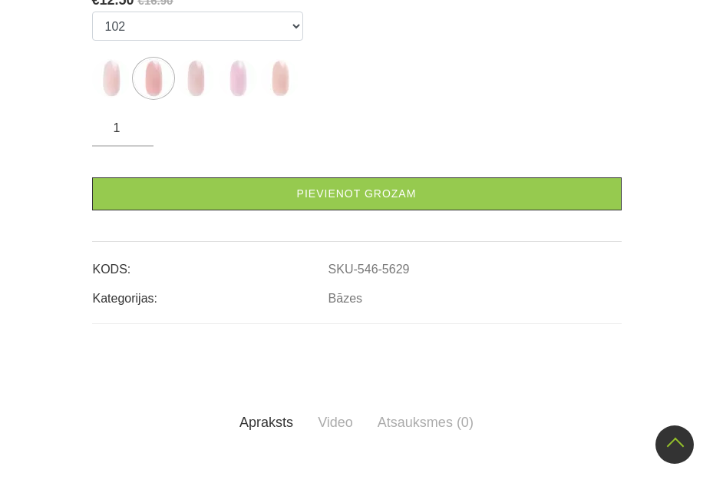
scroll to position [538, 0]
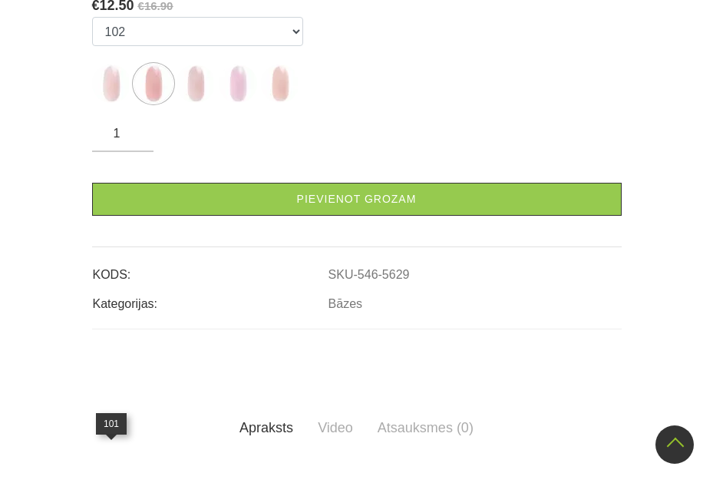
click at [116, 103] on img at bounding box center [111, 84] width 38 height 38
select select "5628"
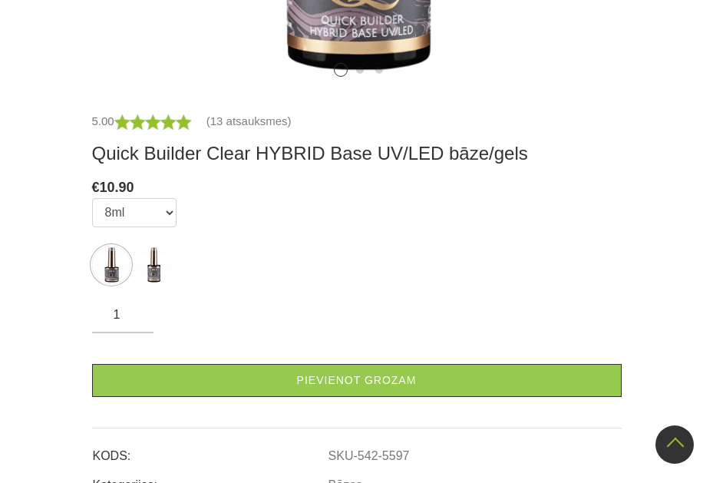
scroll to position [768, 0]
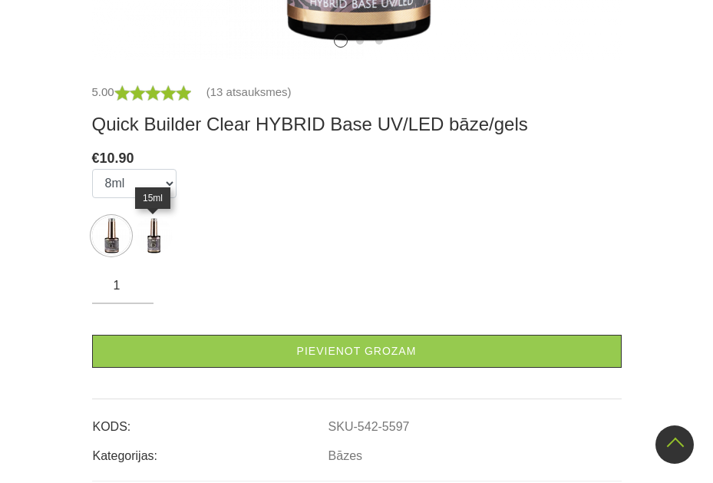
click at [152, 245] on img at bounding box center [153, 236] width 38 height 38
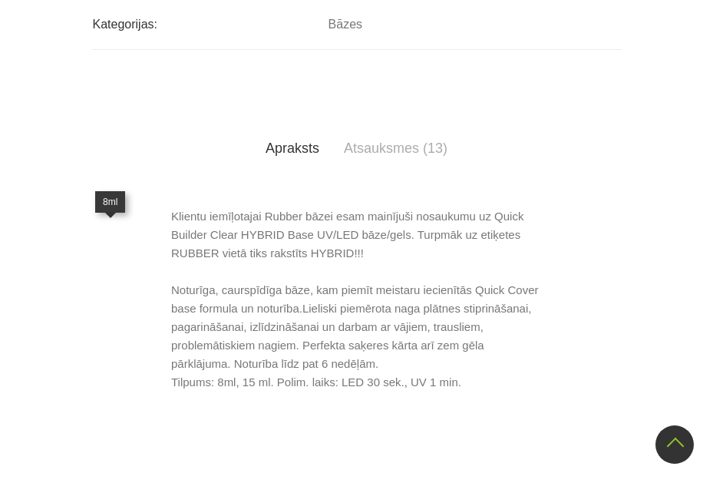
select select "5598"
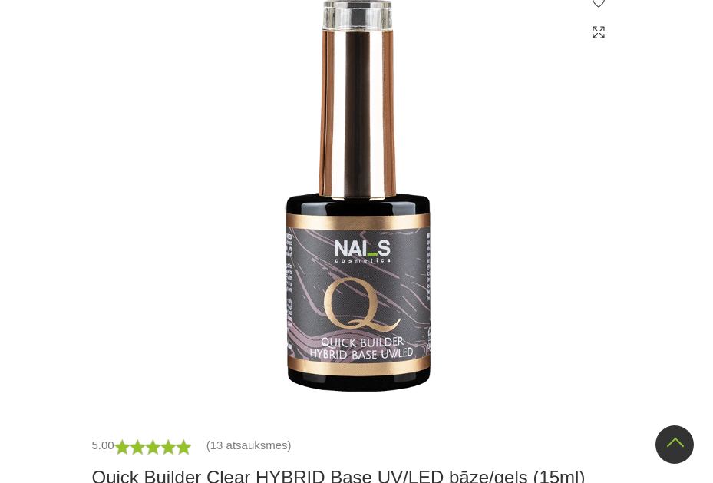
scroll to position [384, 0]
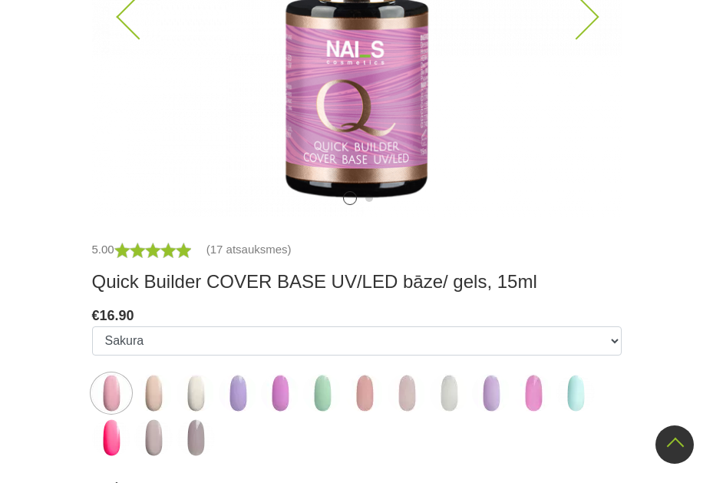
scroll to position [614, 0]
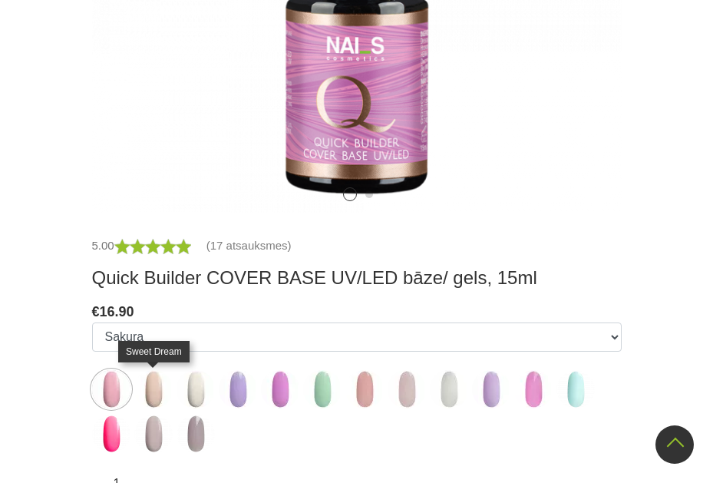
click at [157, 392] on img at bounding box center [153, 389] width 38 height 38
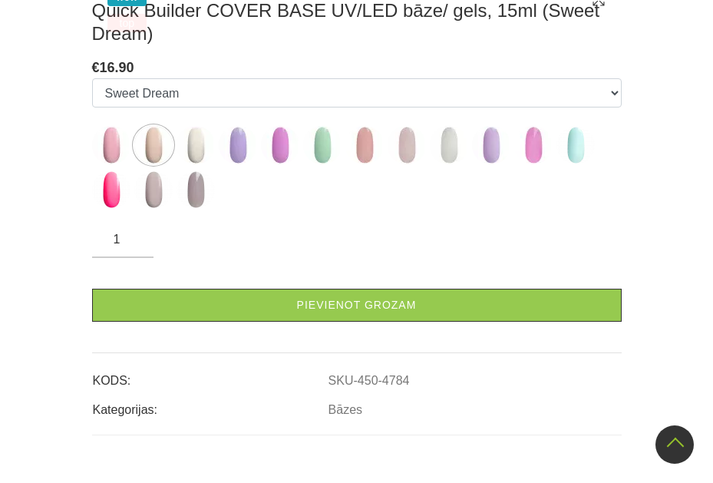
scroll to position [691, 0]
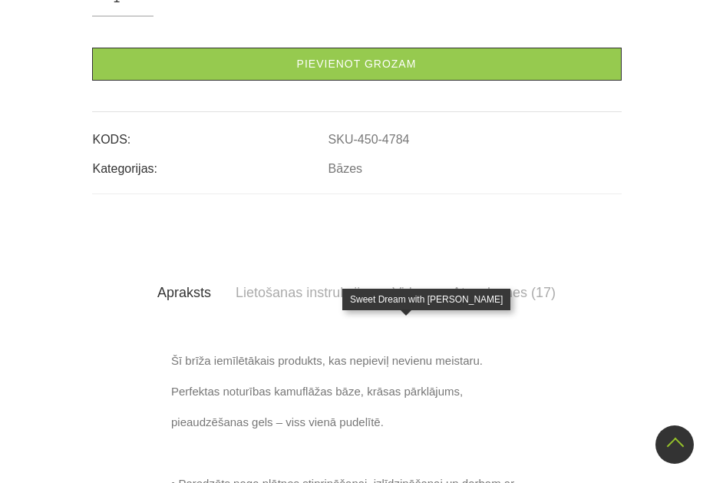
select select "5207"
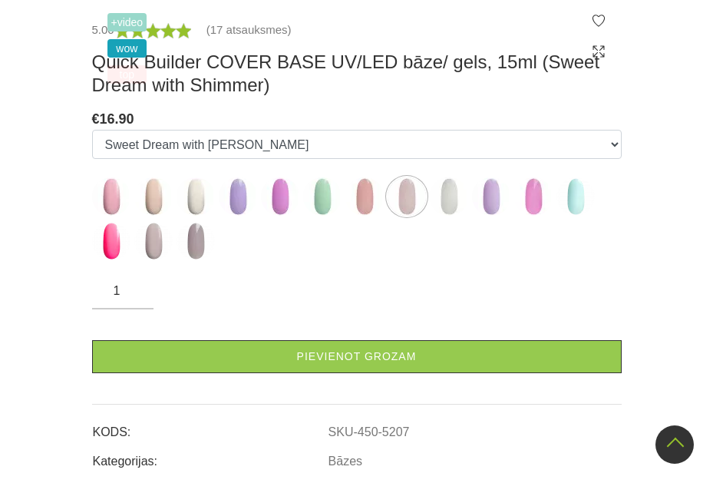
scroll to position [384, 0]
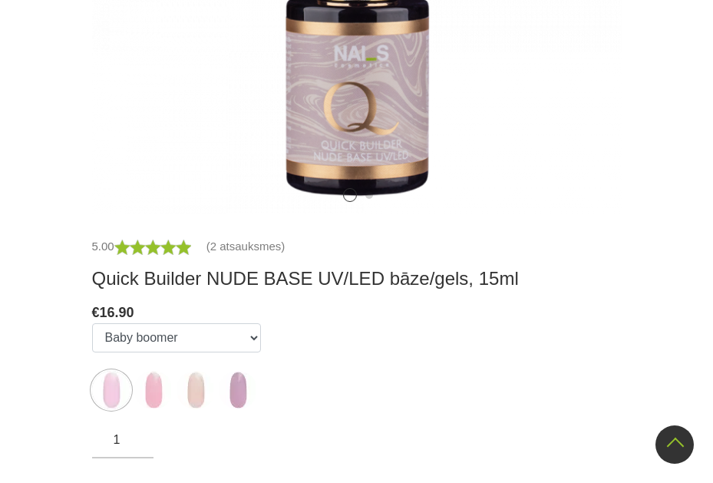
scroll to position [614, 0]
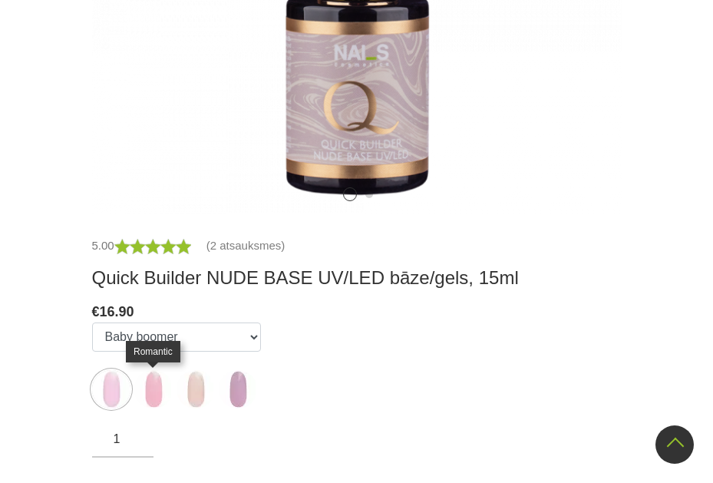
click at [161, 395] on img at bounding box center [153, 389] width 38 height 38
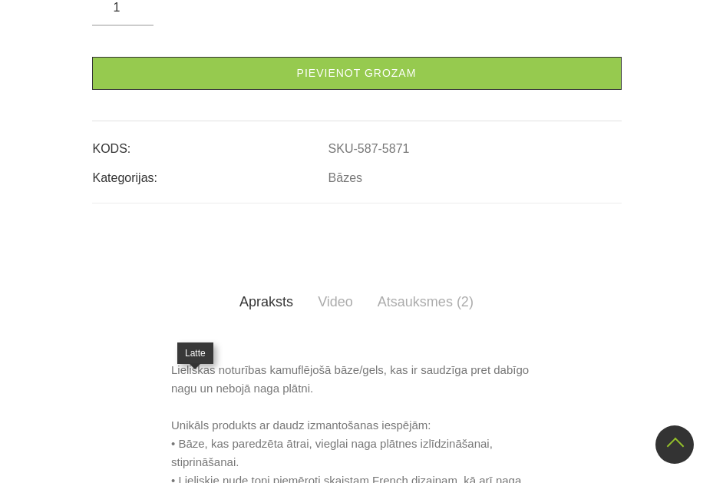
select select "5872"
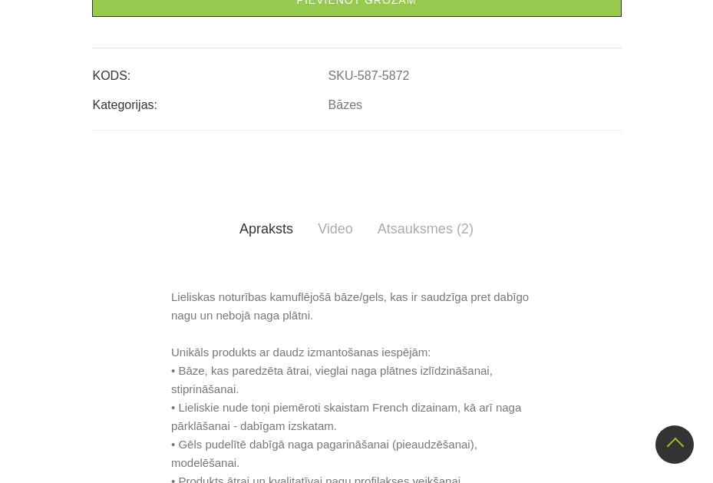
scroll to position [768, 0]
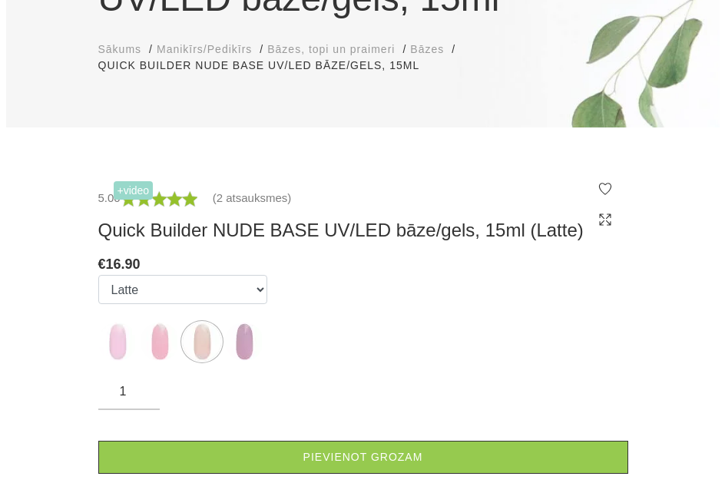
scroll to position [0, 0]
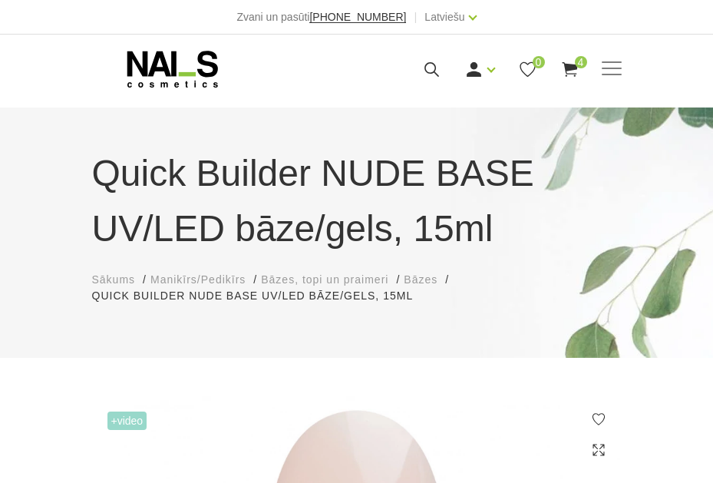
click at [572, 77] on icon at bounding box center [570, 69] width 19 height 19
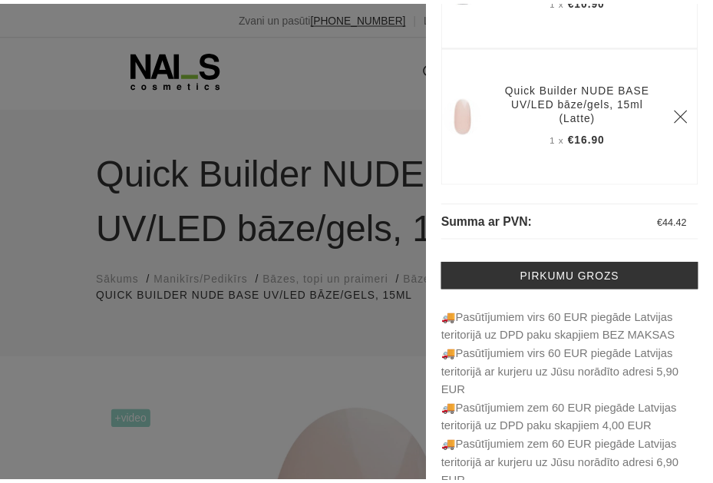
scroll to position [152, 0]
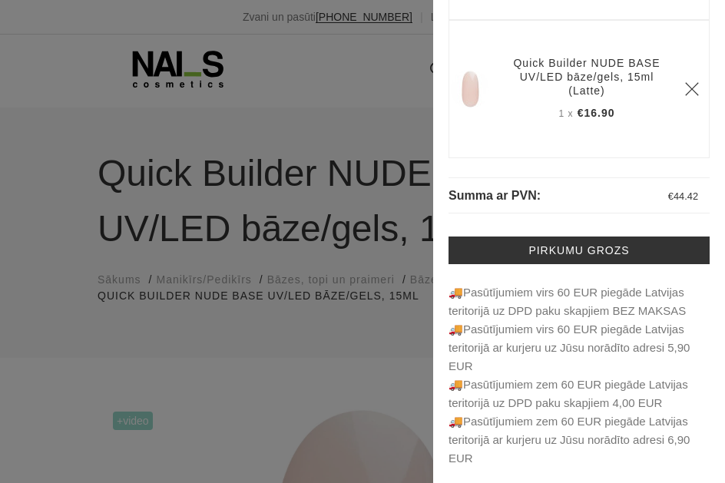
click at [294, 315] on div at bounding box center [362, 241] width 725 height 483
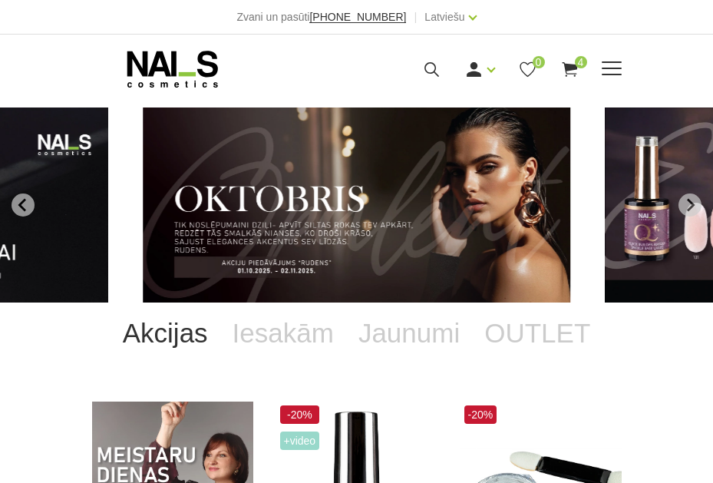
click at [576, 71] on icon at bounding box center [570, 69] width 19 height 19
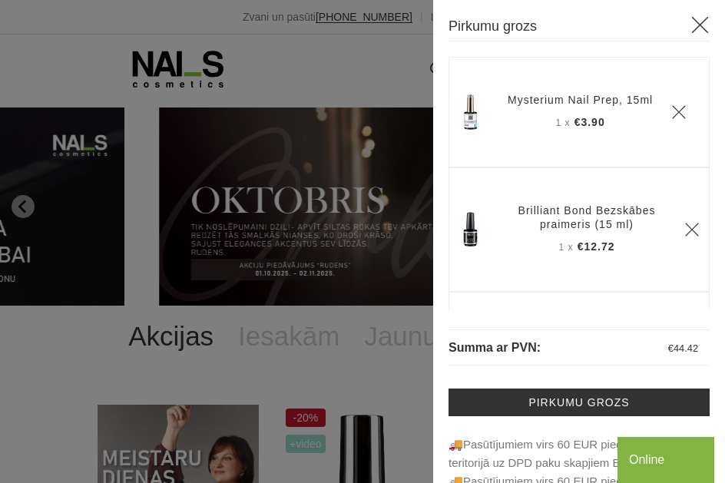
click at [518, 107] on link "Mysterium Nail Prep, 15ml" at bounding box center [580, 100] width 145 height 14
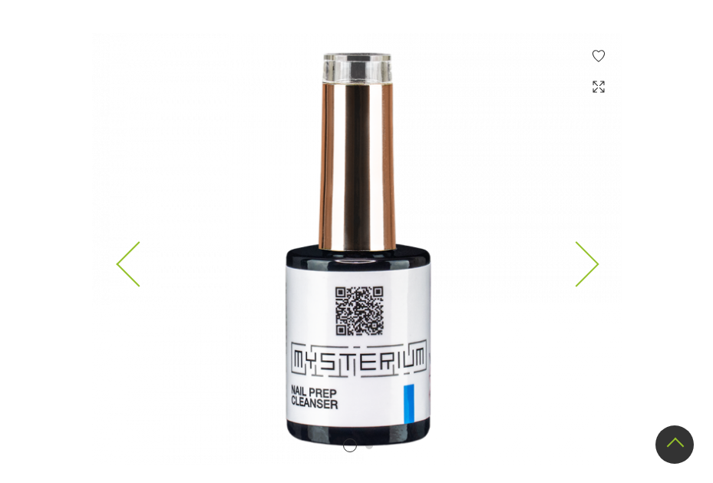
scroll to position [307, 0]
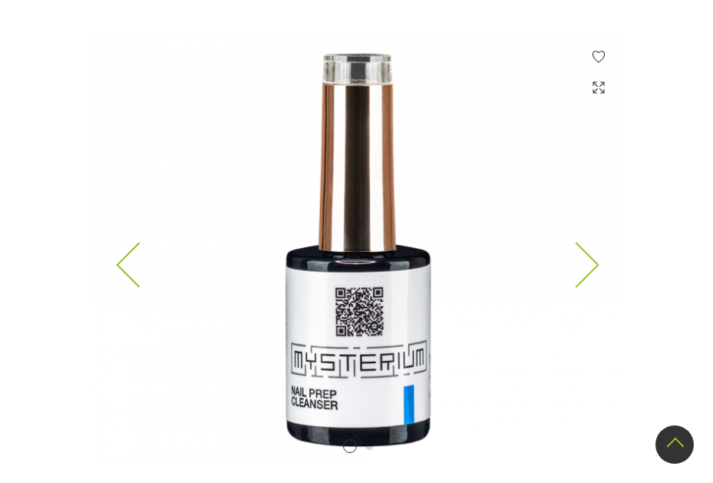
click at [601, 263] on img at bounding box center [357, 250] width 530 height 432
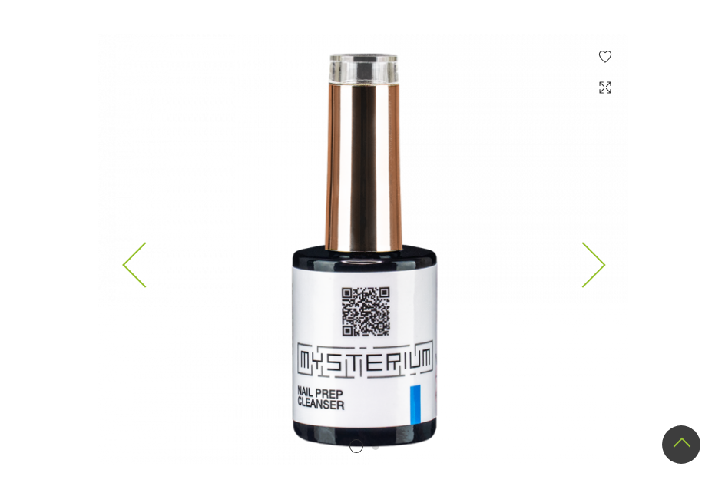
scroll to position [0, 0]
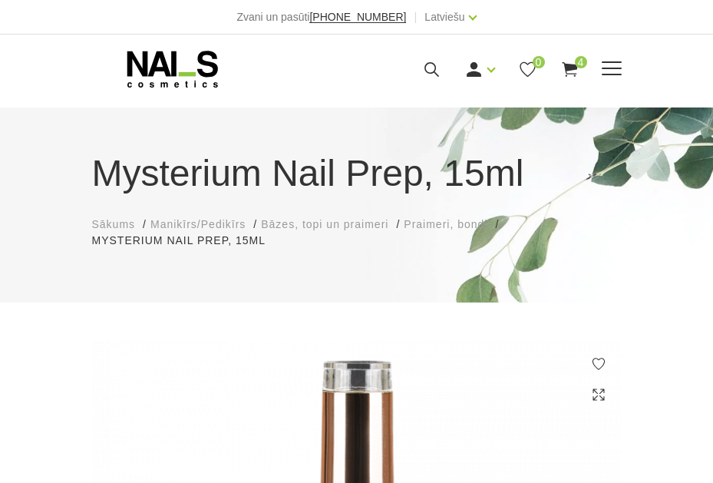
click at [435, 64] on icon at bounding box center [431, 69] width 19 height 19
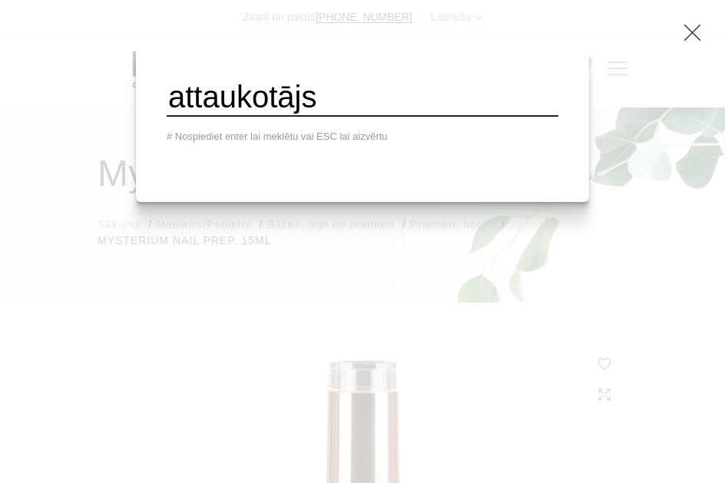
type input "attaukotājs"
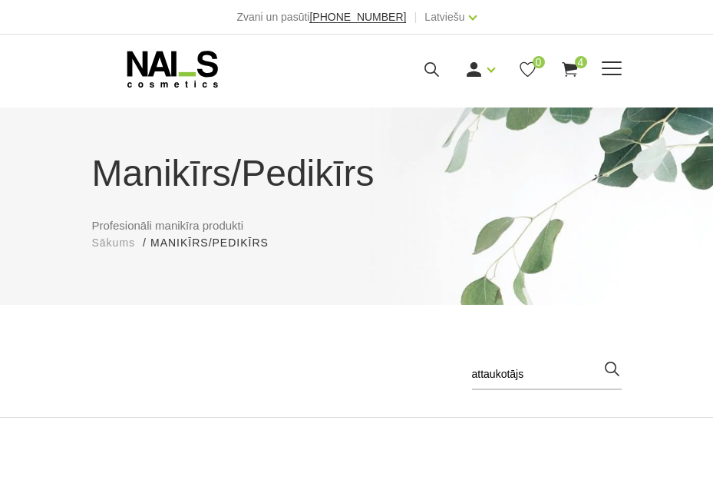
click at [432, 70] on icon at bounding box center [431, 69] width 19 height 19
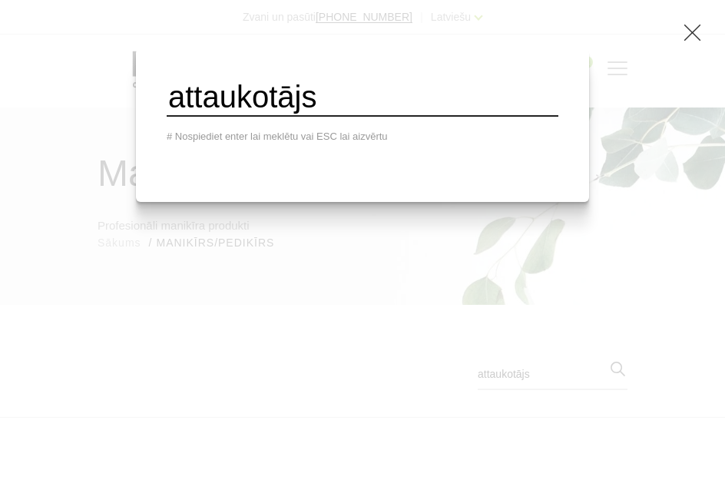
click at [356, 110] on input "attaukotājs" at bounding box center [363, 98] width 392 height 38
drag, startPoint x: 364, startPoint y: 110, endPoint x: 192, endPoint y: 113, distance: 172.1
click at [192, 113] on input "attaukotājs" at bounding box center [363, 98] width 392 height 38
type input "nagu attaukotājs"
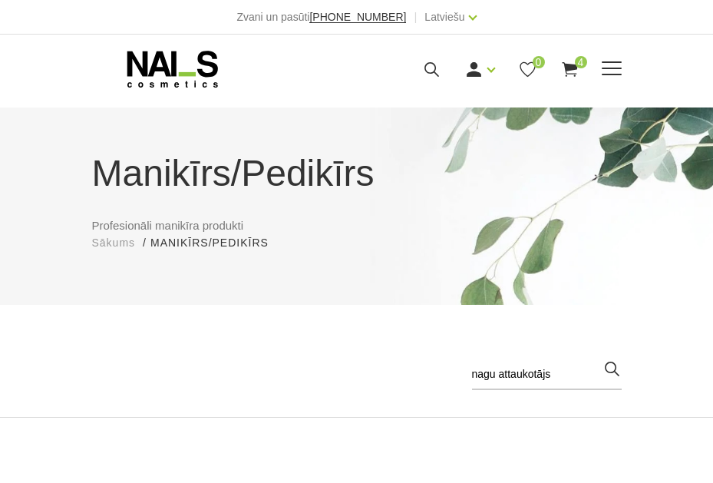
click at [429, 71] on icon at bounding box center [431, 69] width 19 height 19
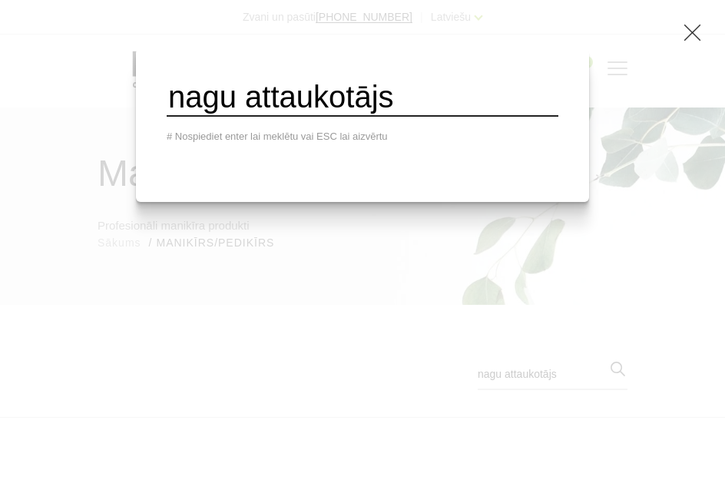
drag, startPoint x: 458, startPoint y: 103, endPoint x: 135, endPoint y: 119, distance: 323.0
click at [135, 119] on div "nagu attaukotājs # Nospiediet enter lai meklētu vai ESC lai aizvērtu" at bounding box center [362, 241] width 725 height 483
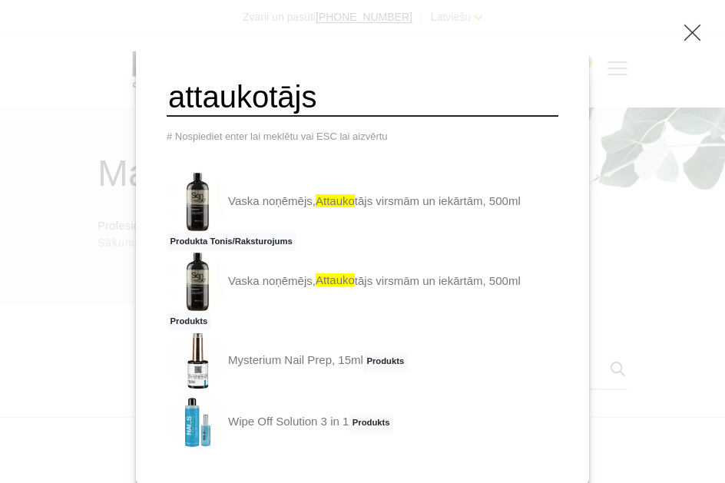
type input "attaukotājs"
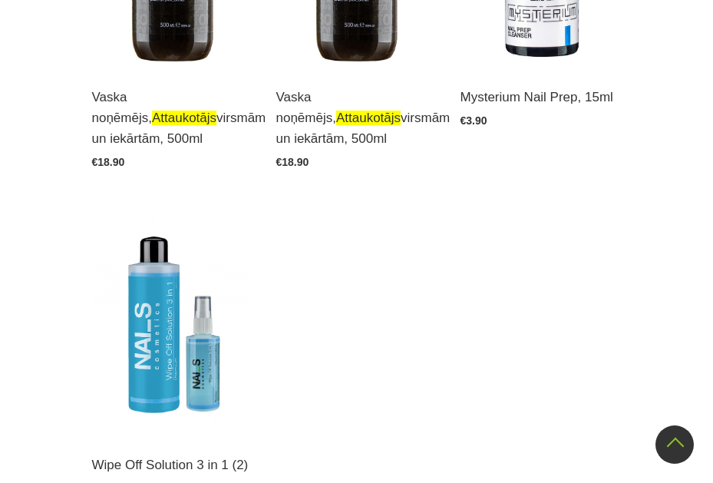
scroll to position [768, 0]
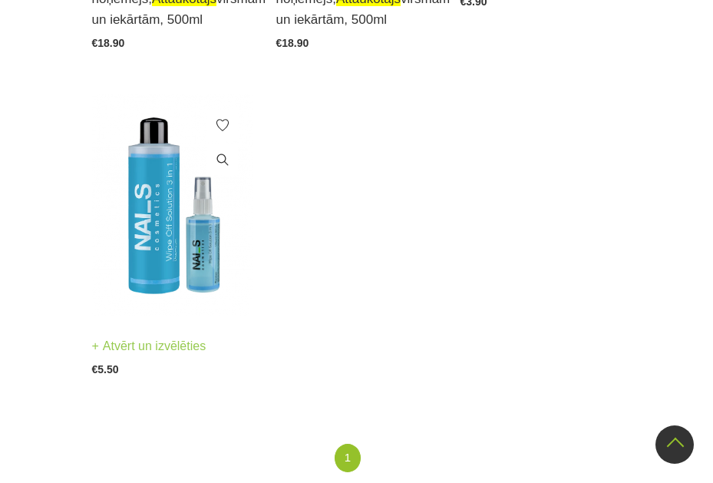
click at [163, 260] on img at bounding box center [172, 205] width 161 height 222
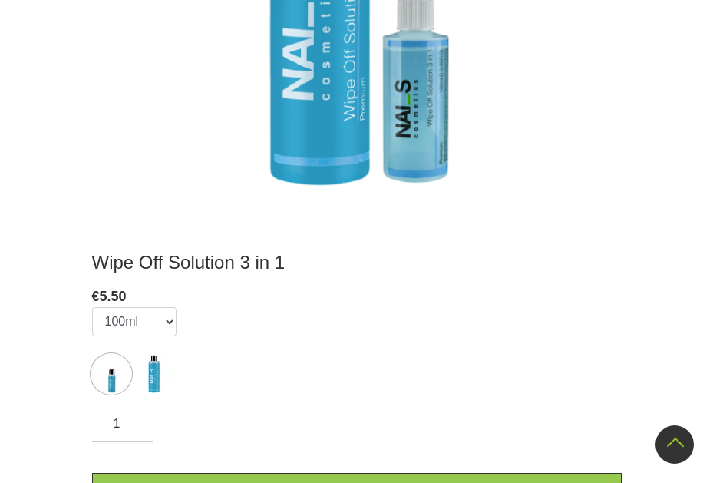
scroll to position [614, 0]
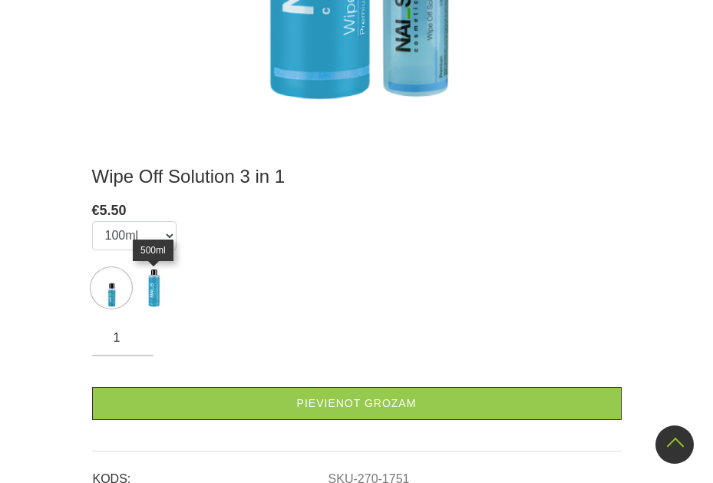
click at [152, 298] on img at bounding box center [153, 288] width 38 height 38
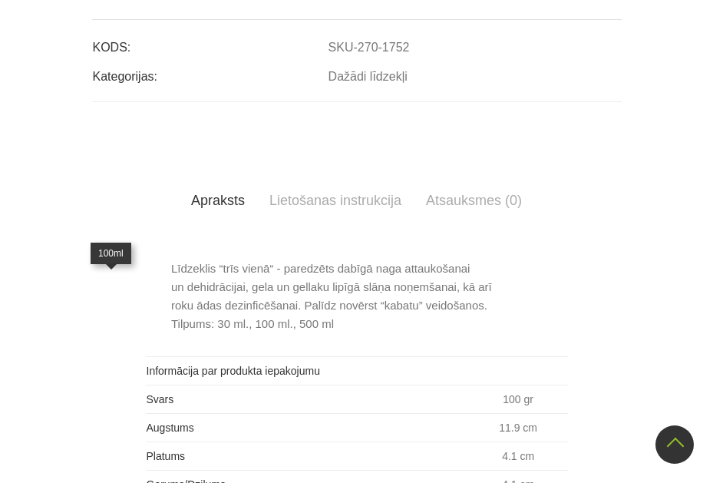
select select "1751"
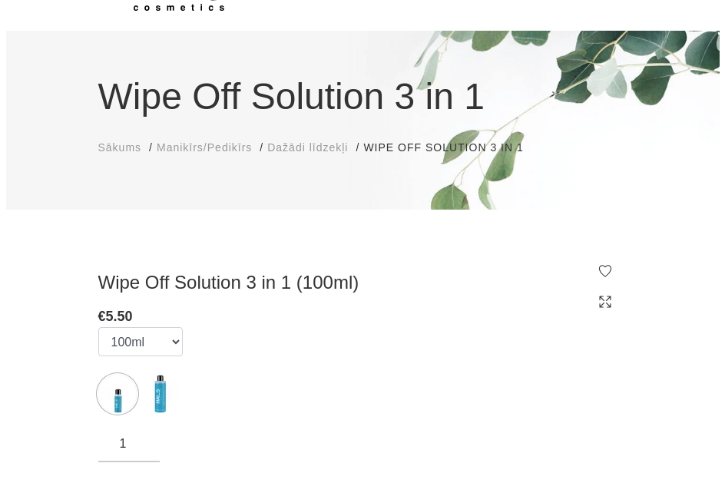
scroll to position [0, 0]
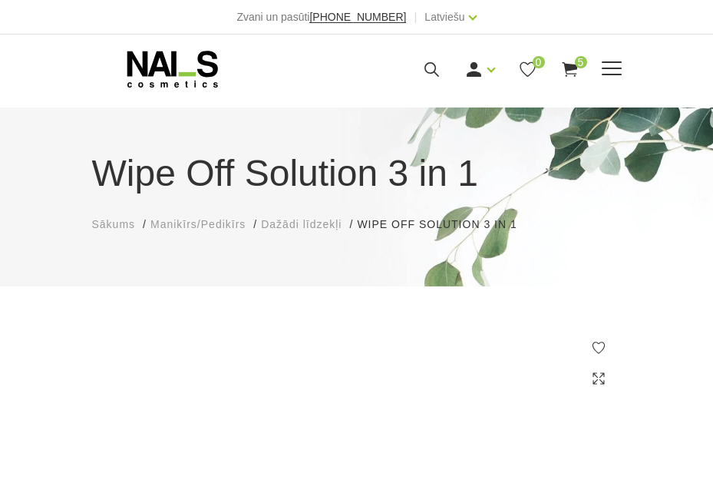
click at [580, 58] on span "5" at bounding box center [581, 62] width 12 height 12
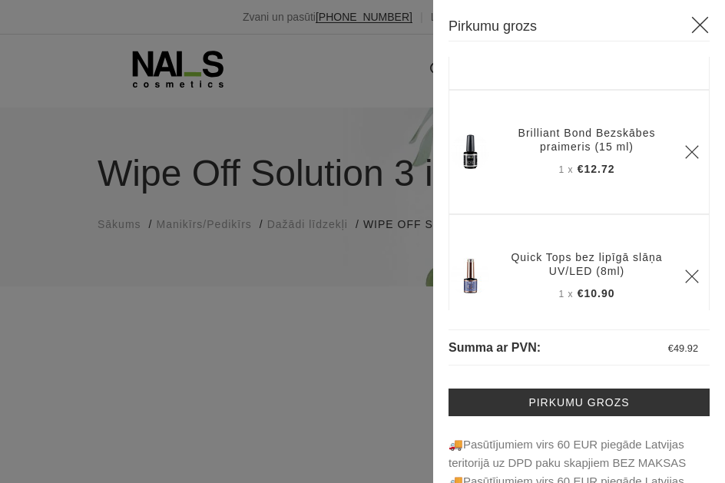
scroll to position [154, 0]
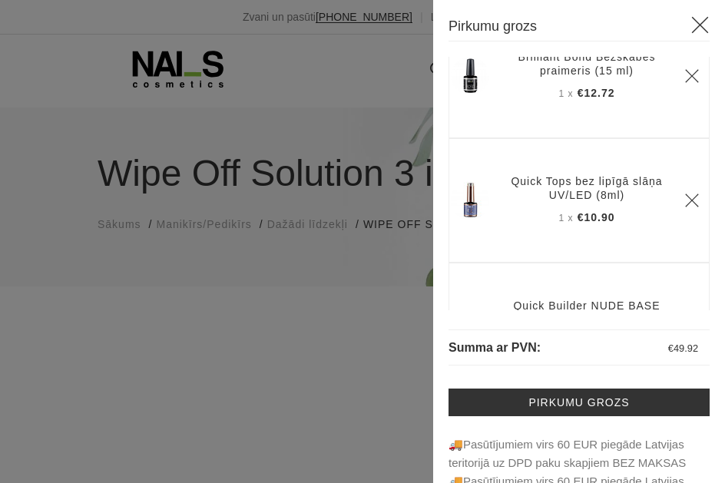
click at [317, 348] on div at bounding box center [362, 241] width 725 height 483
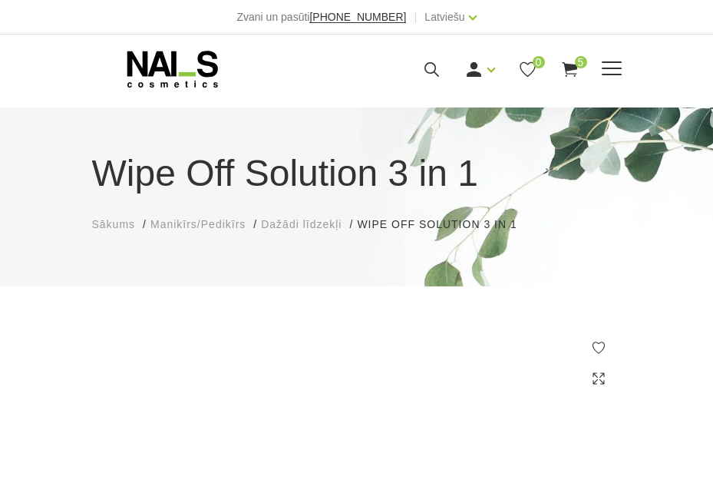
click at [432, 69] on icon at bounding box center [431, 69] width 19 height 19
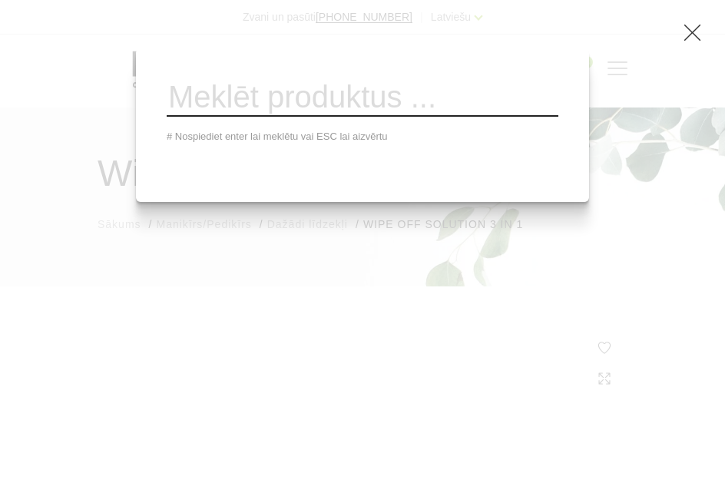
click at [314, 108] on input "search" at bounding box center [363, 98] width 392 height 38
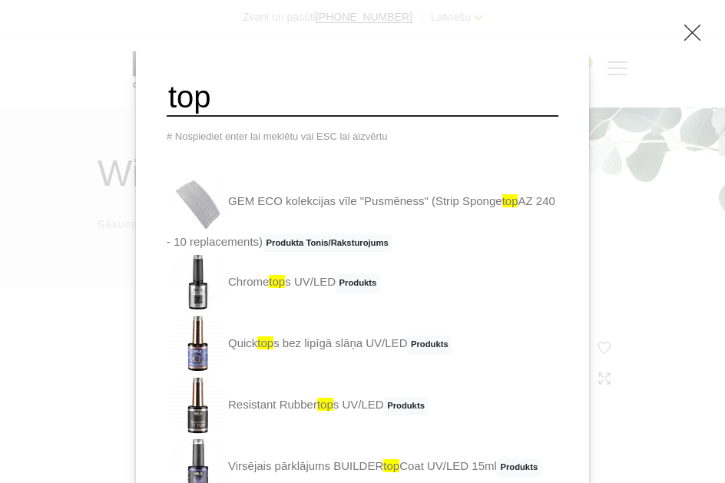
click at [314, 108] on input "top" at bounding box center [363, 98] width 392 height 38
type input "top coat"
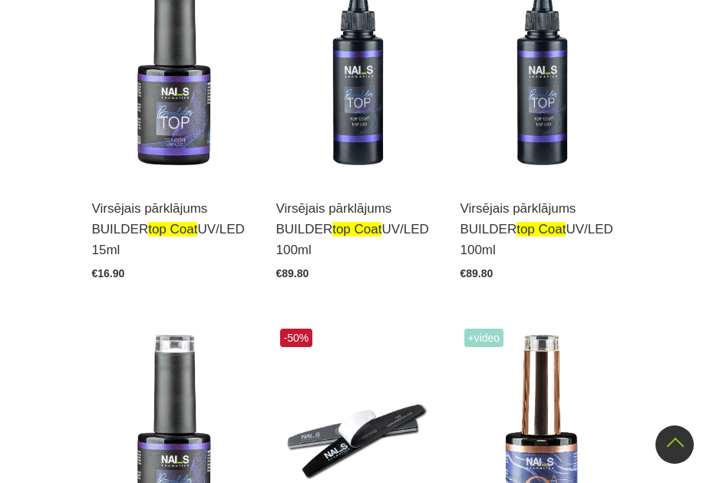
scroll to position [691, 0]
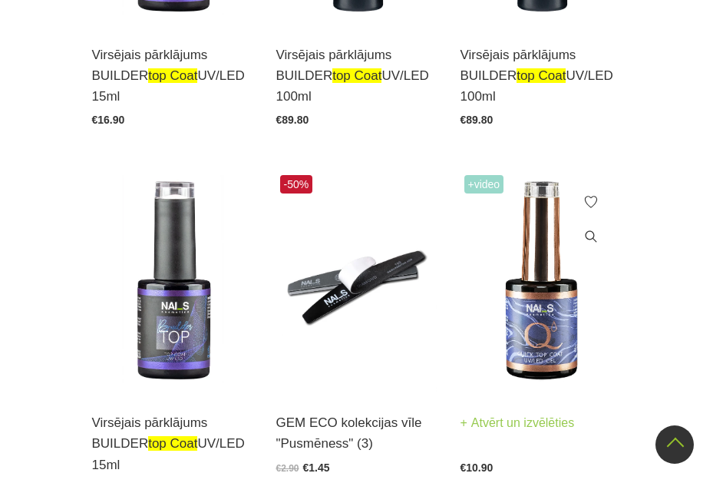
click at [554, 322] on img at bounding box center [541, 282] width 161 height 222
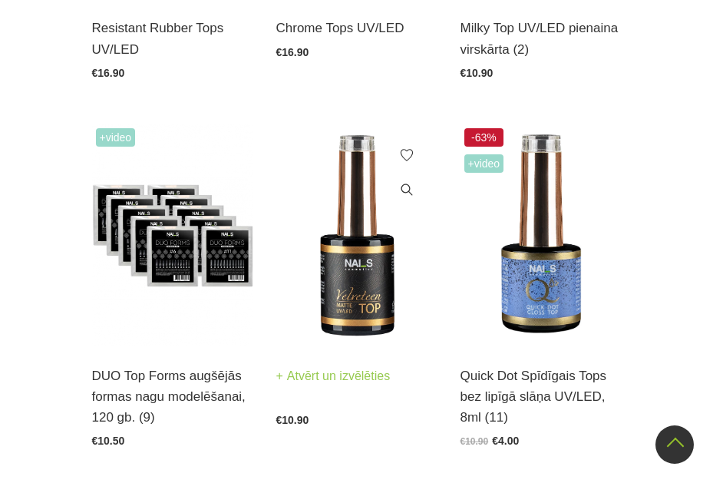
scroll to position [1459, 0]
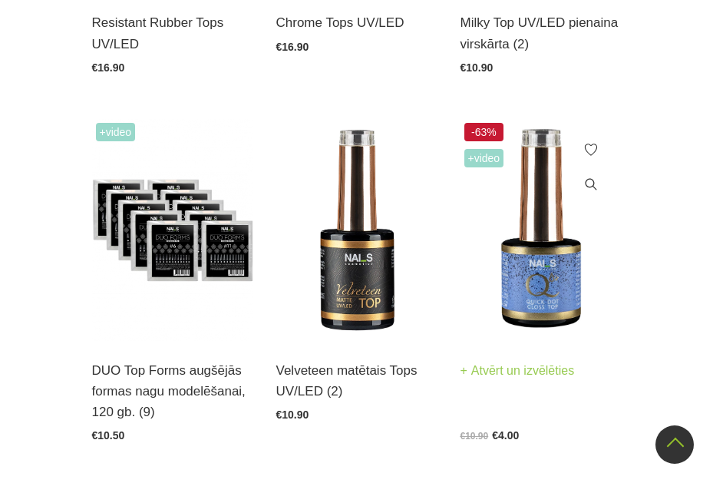
click at [527, 280] on img at bounding box center [541, 230] width 161 height 222
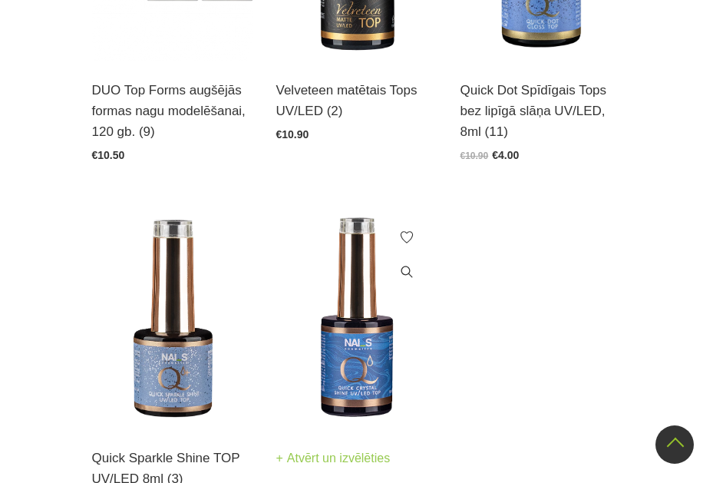
scroll to position [1997, 0]
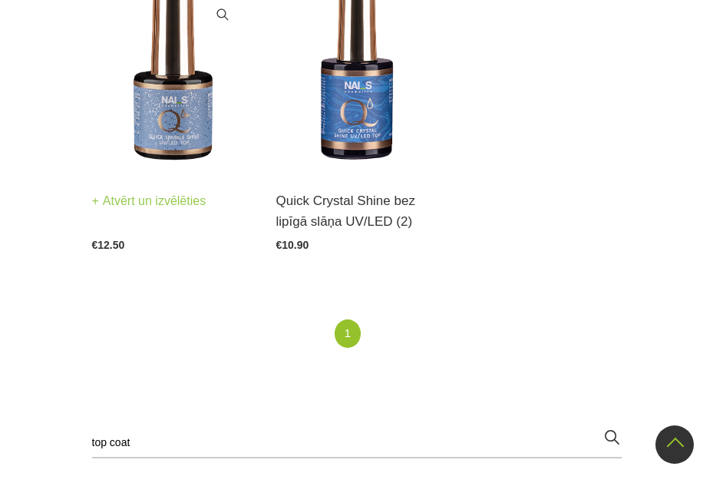
click at [155, 131] on img at bounding box center [172, 60] width 161 height 222
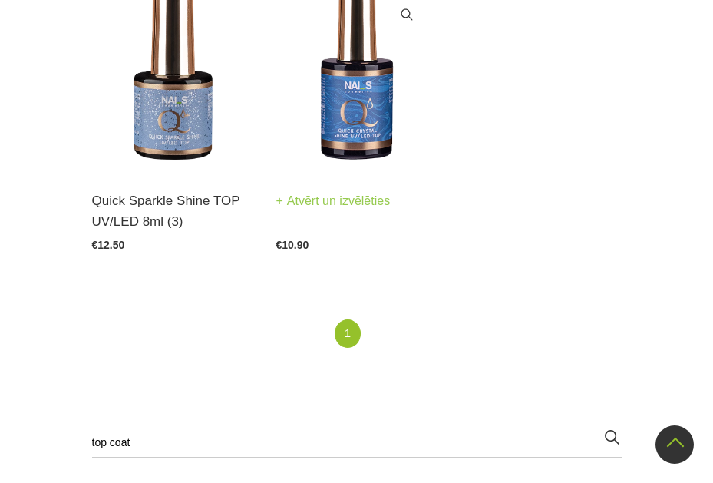
click at [356, 131] on img at bounding box center [356, 60] width 161 height 222
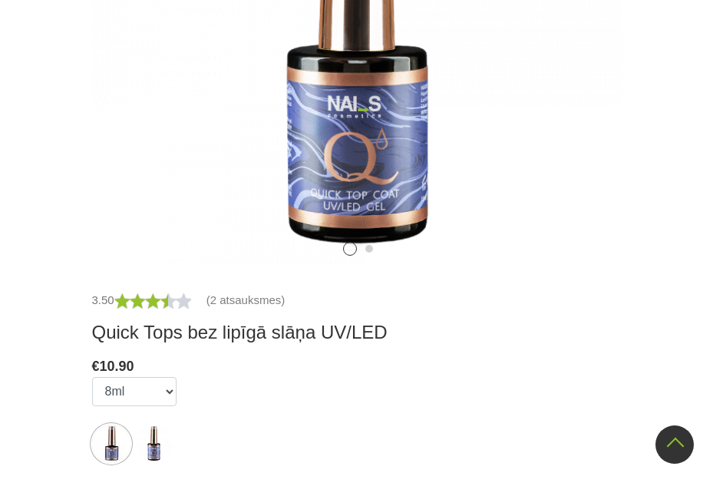
scroll to position [691, 0]
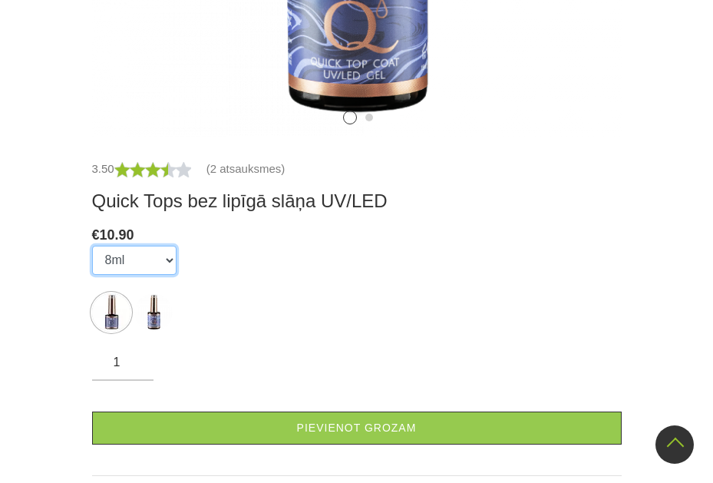
click at [163, 263] on select "8ml 15ml" at bounding box center [134, 260] width 84 height 29
select select "4269"
click at [92, 246] on select "8ml 15ml" at bounding box center [134, 260] width 84 height 29
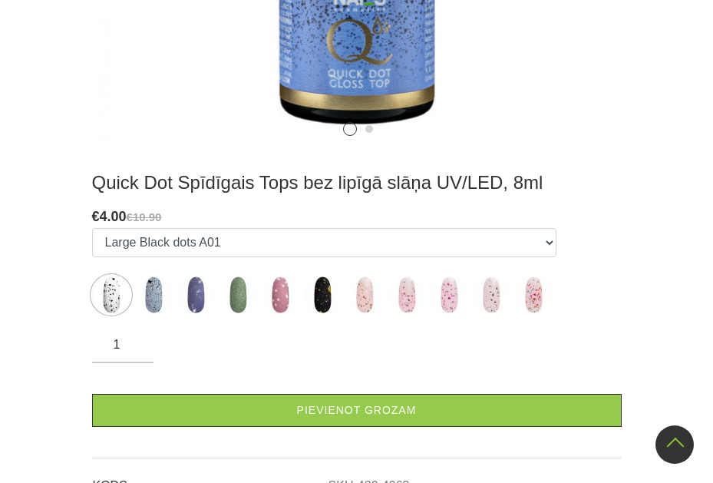
scroll to position [768, 0]
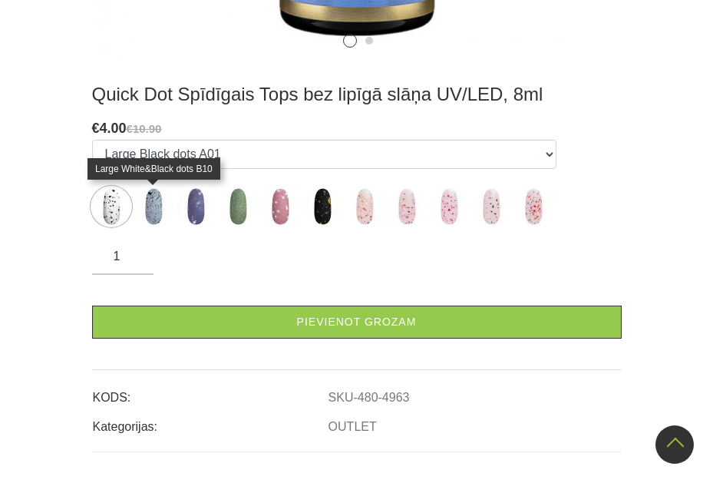
click at [153, 214] on img at bounding box center [153, 206] width 38 height 38
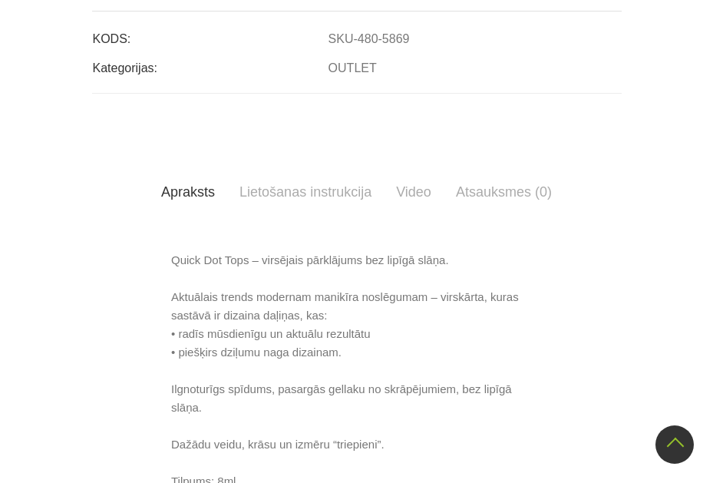
scroll to position [691, 0]
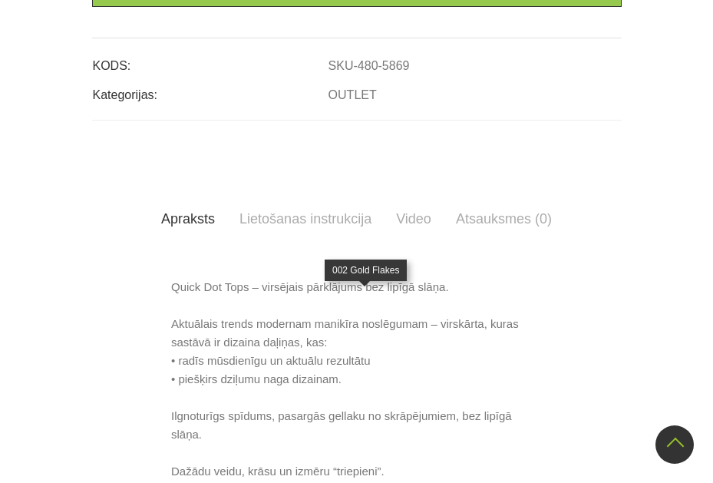
select select "5149"
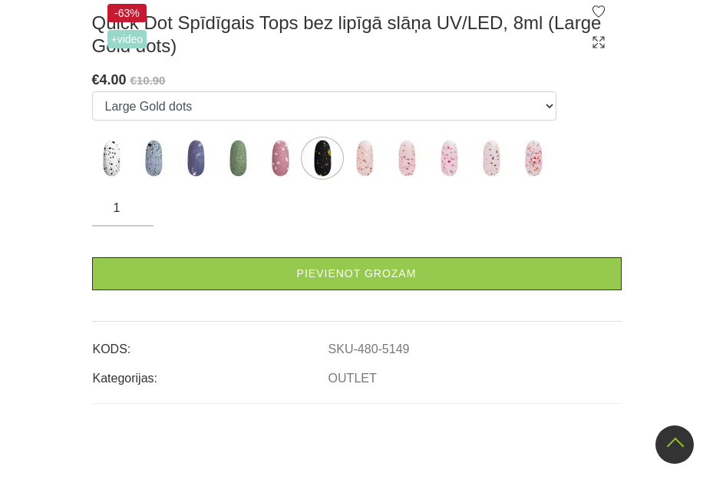
scroll to position [307, 0]
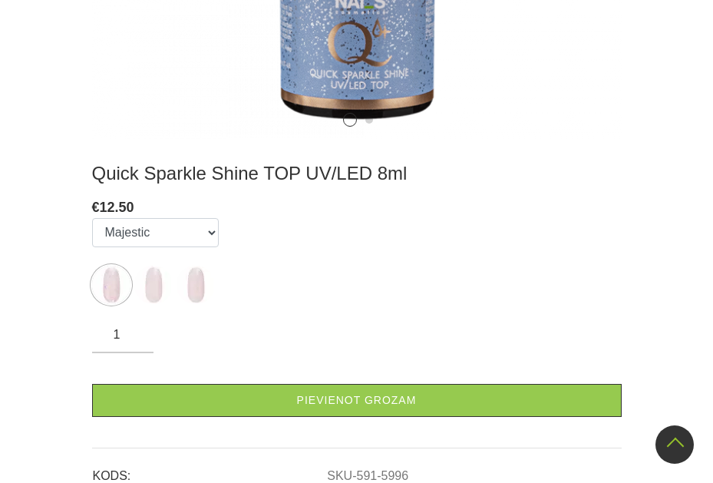
scroll to position [691, 0]
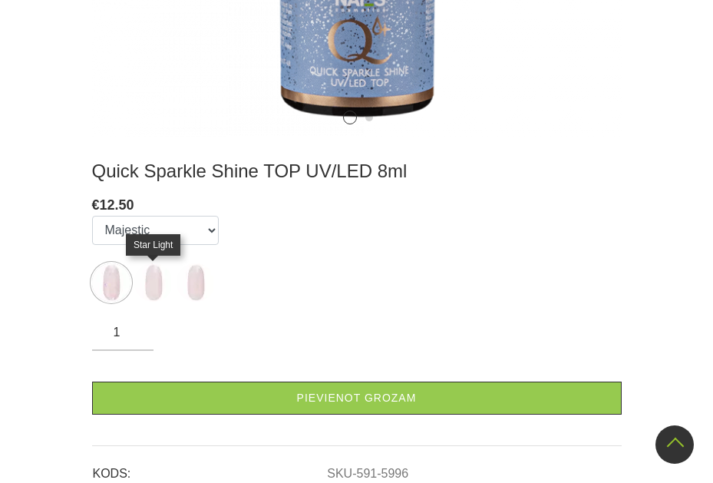
click at [152, 286] on img at bounding box center [153, 282] width 38 height 38
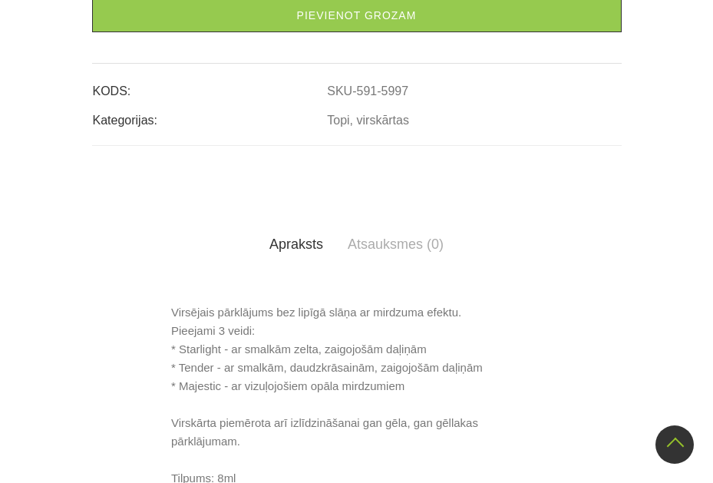
scroll to position [614, 0]
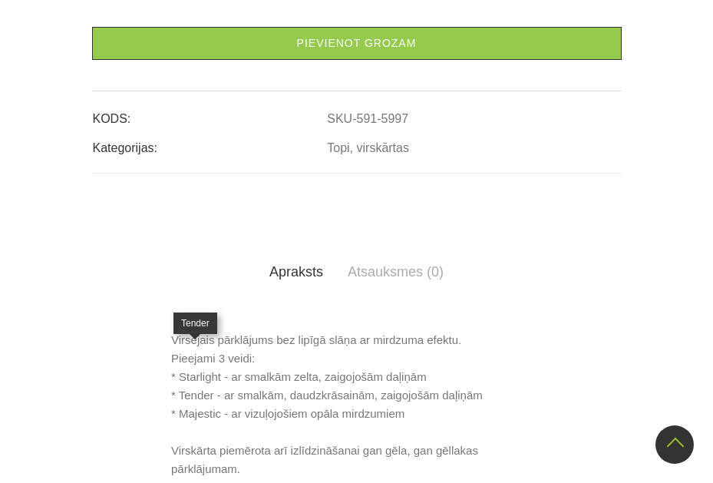
select select "5998"
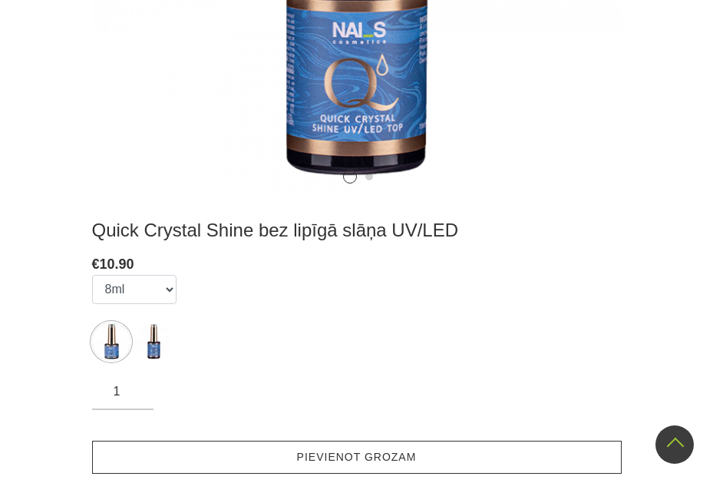
scroll to position [768, 0]
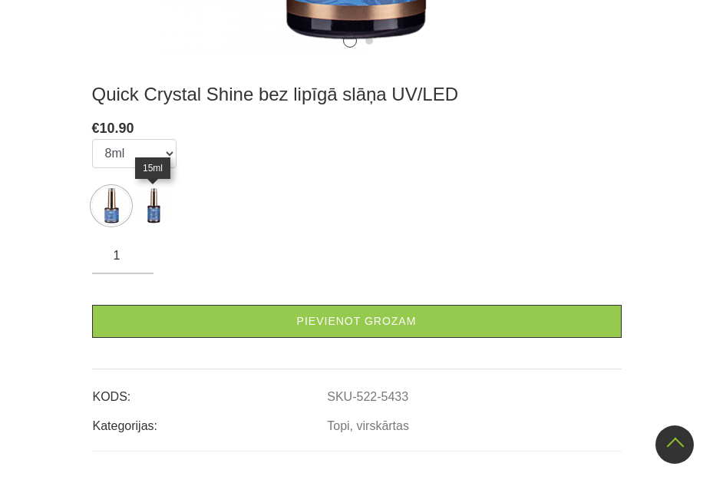
click at [152, 216] on img at bounding box center [153, 206] width 38 height 38
select select "5434"
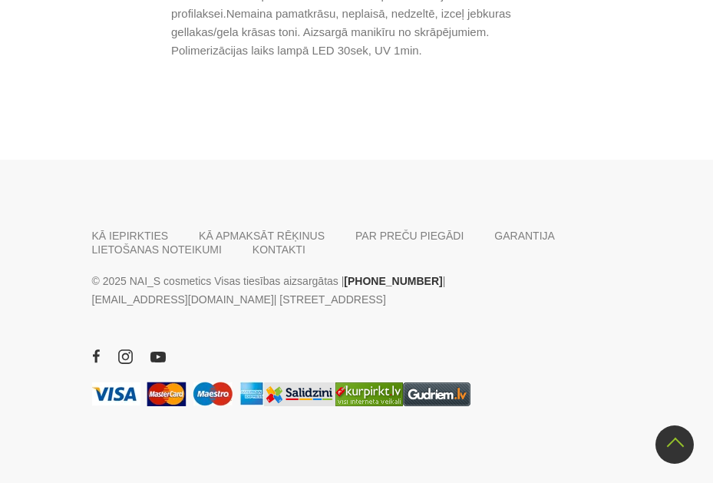
scroll to position [1075, 0]
